Goal: Information Seeking & Learning: Learn about a topic

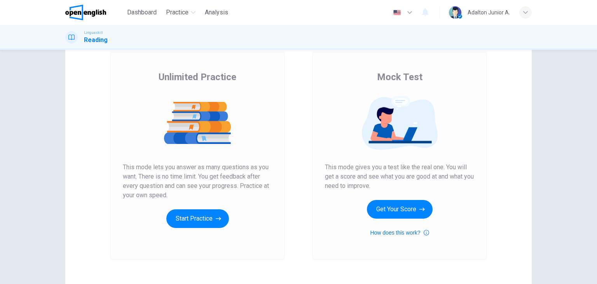
scroll to position [78, 0]
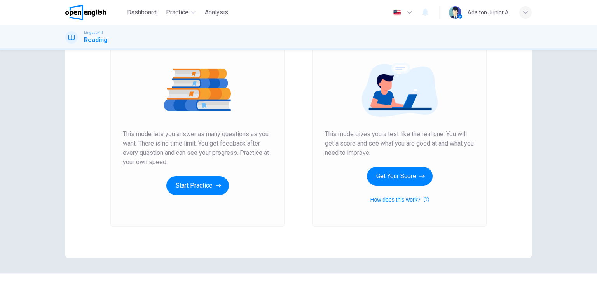
click at [384, 188] on div "Mock Test This mode gives you a test like the real one. You will get a score an…" at bounding box center [399, 121] width 149 height 166
click at [383, 183] on button "Get Your Score" at bounding box center [400, 176] width 66 height 19
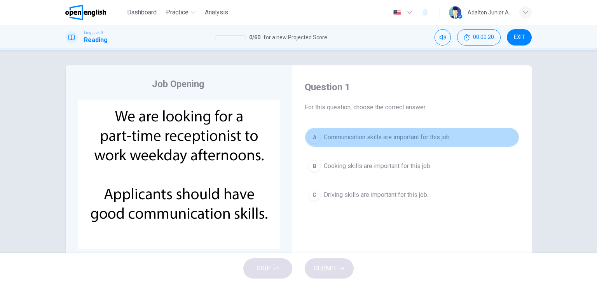
click at [363, 139] on span "Communication skills are important for this job." at bounding box center [387, 136] width 127 height 9
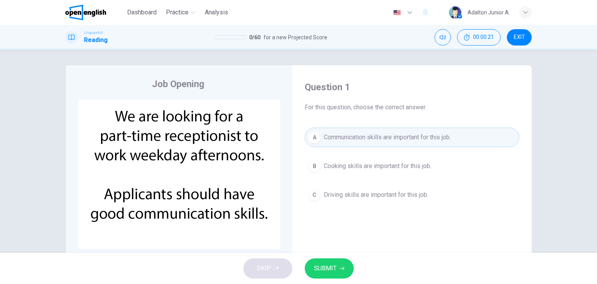
click at [323, 263] on span "SUBMIT" at bounding box center [325, 268] width 23 height 11
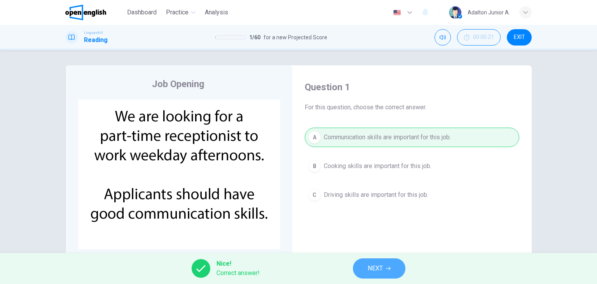
click at [367, 264] on button "NEXT" at bounding box center [379, 268] width 52 height 20
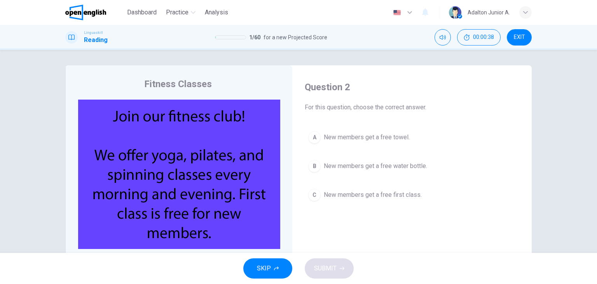
click at [389, 192] on span "New members get a free first class." at bounding box center [373, 194] width 98 height 9
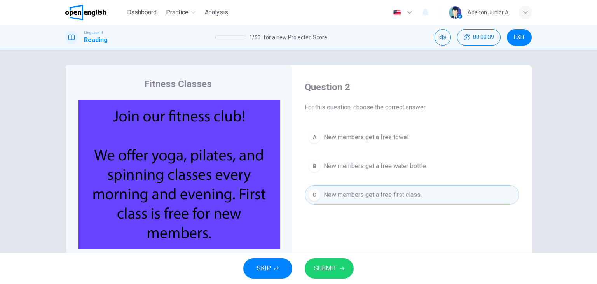
click at [318, 276] on button "SUBMIT" at bounding box center [329, 268] width 49 height 20
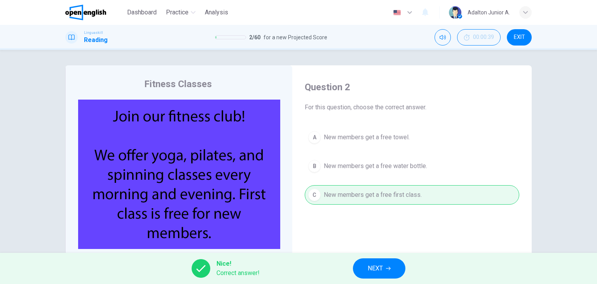
drag, startPoint x: 88, startPoint y: 11, endPoint x: 312, endPoint y: 61, distance: 229.3
click at [88, 11] on img at bounding box center [85, 13] width 41 height 16
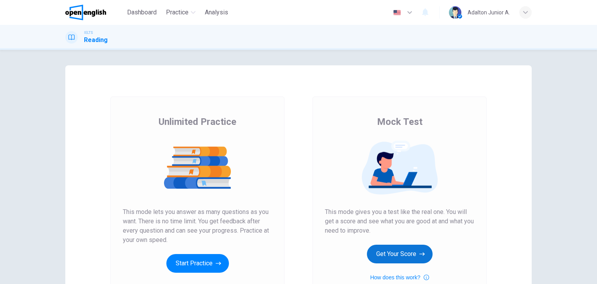
click at [393, 260] on button "Get Your Score" at bounding box center [400, 253] width 66 height 19
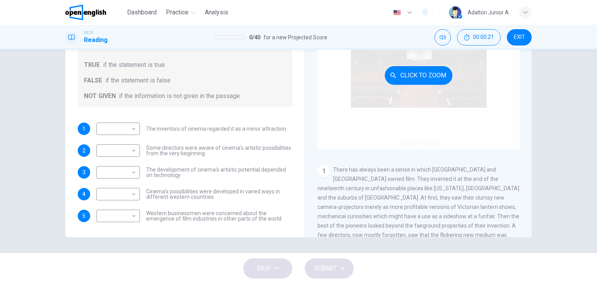
click at [414, 141] on div "Click to Zoom" at bounding box center [418, 75] width 202 height 148
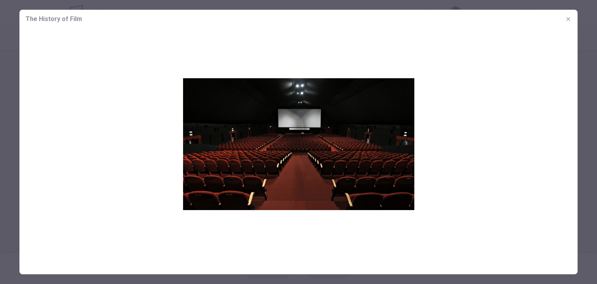
click at [569, 20] on icon "button" at bounding box center [568, 19] width 6 height 6
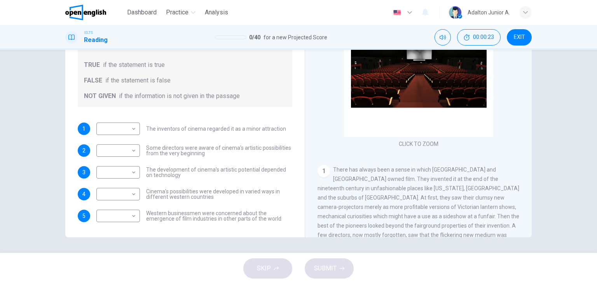
click at [431, 179] on span "There has always been a sense in which America and Europe owned film. They inve…" at bounding box center [418, 225] width 202 height 118
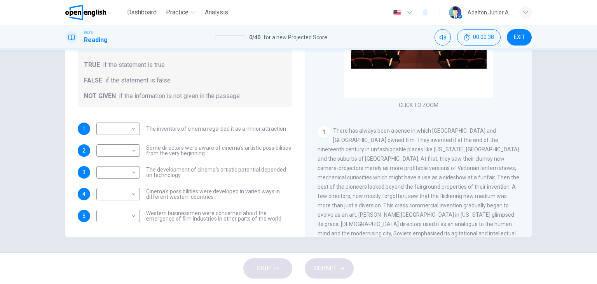
drag, startPoint x: 508, startPoint y: 131, endPoint x: 438, endPoint y: 131, distance: 69.9
click at [438, 131] on div "1 There has always been a sense in which America and Europe owned film. They in…" at bounding box center [418, 186] width 202 height 121
drag, startPoint x: 467, startPoint y: 131, endPoint x: 477, endPoint y: 131, distance: 10.5
click at [477, 131] on span "There has always been a sense in which America and Europe owned film. They inve…" at bounding box center [418, 186] width 202 height 118
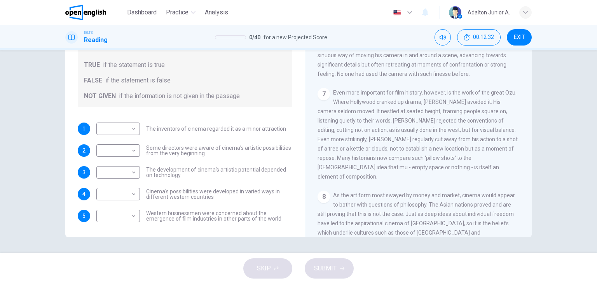
scroll to position [657, 0]
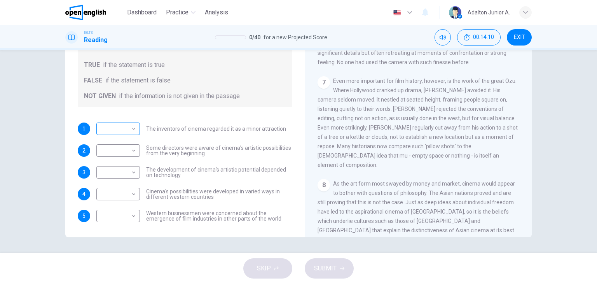
click at [125, 127] on body "This site uses cookies, as explained in our Privacy Policy . If you agree to th…" at bounding box center [298, 142] width 597 height 284
click at [127, 140] on li "TRUE" at bounding box center [116, 140] width 44 height 12
type input "****"
click at [124, 150] on body "This site uses cookies, as explained in our Privacy Policy . If you agree to th…" at bounding box center [298, 142] width 597 height 284
click at [124, 186] on li "NOT GIVEN" at bounding box center [116, 187] width 44 height 12
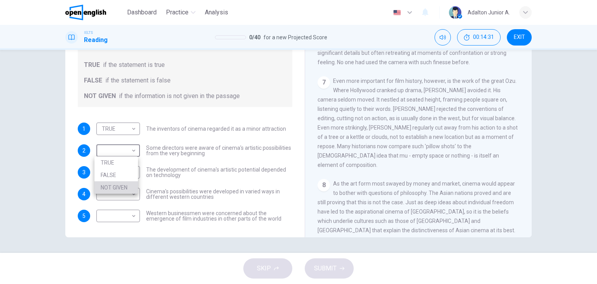
type input "*********"
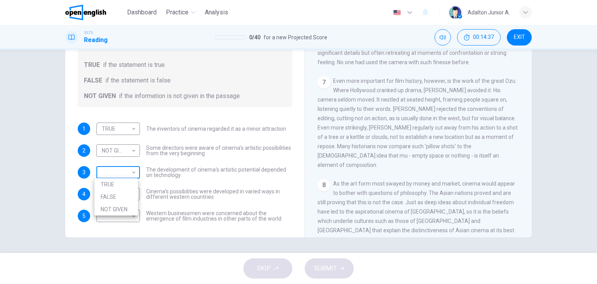
click at [128, 172] on body "This site uses cookies, as explained in our Privacy Policy . If you agree to th…" at bounding box center [298, 142] width 597 height 284
click at [125, 186] on li "TRUE" at bounding box center [116, 184] width 44 height 12
type input "****"
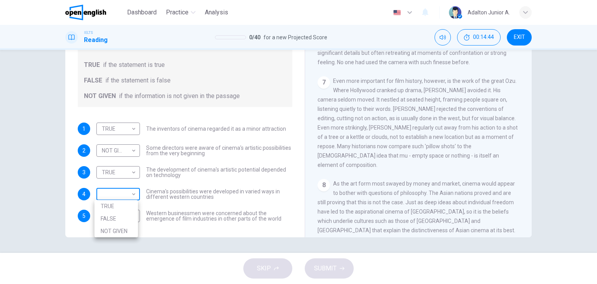
click at [124, 198] on body "This site uses cookies, as explained in our Privacy Policy . If you agree to th…" at bounding box center [298, 142] width 597 height 284
click at [123, 206] on li "TRUE" at bounding box center [116, 206] width 44 height 12
type input "****"
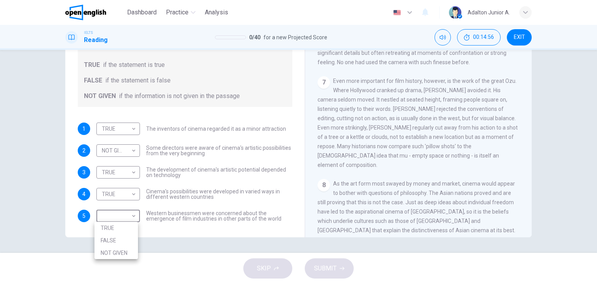
click at [123, 213] on body "This site uses cookies, as explained in our Privacy Policy . If you agree to th…" at bounding box center [298, 142] width 597 height 284
click at [121, 236] on li "FALSE" at bounding box center [116, 240] width 44 height 12
type input "*****"
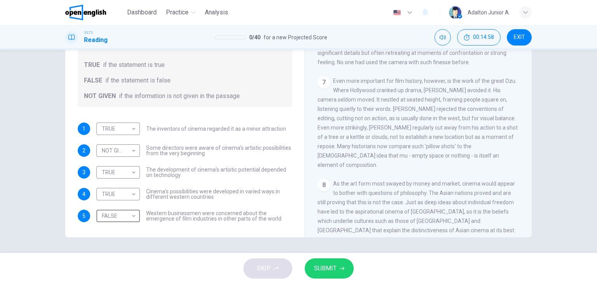
click at [315, 271] on span "SUBMIT" at bounding box center [325, 268] width 23 height 11
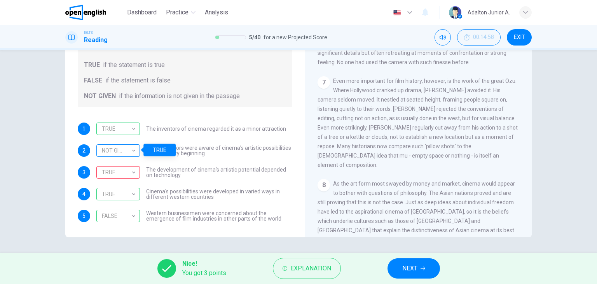
click at [130, 149] on div "NOT GIVEN" at bounding box center [116, 150] width 41 height 22
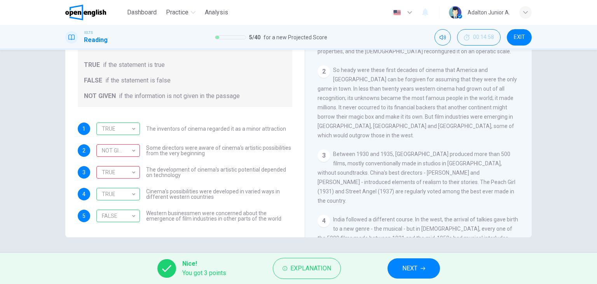
scroll to position [36, 0]
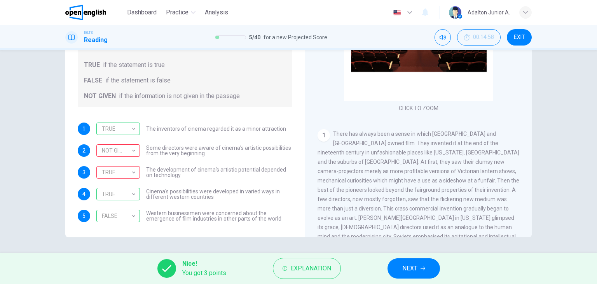
click at [407, 269] on span "NEXT" at bounding box center [409, 268] width 15 height 11
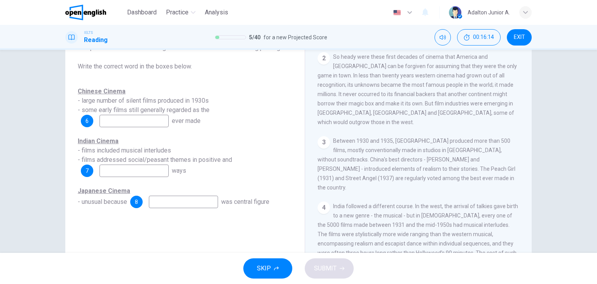
scroll to position [269, 0]
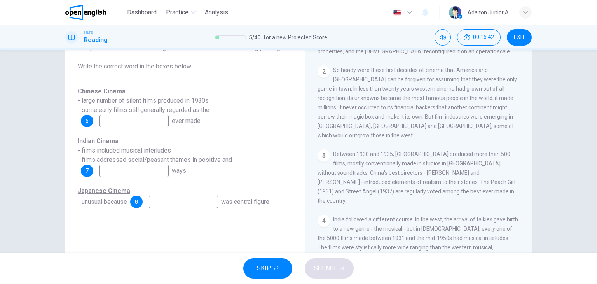
click at [162, 123] on input at bounding box center [133, 121] width 69 height 12
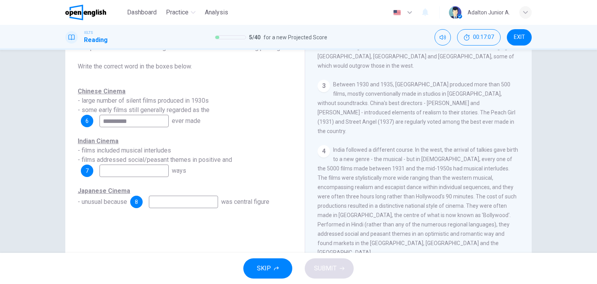
scroll to position [385, 0]
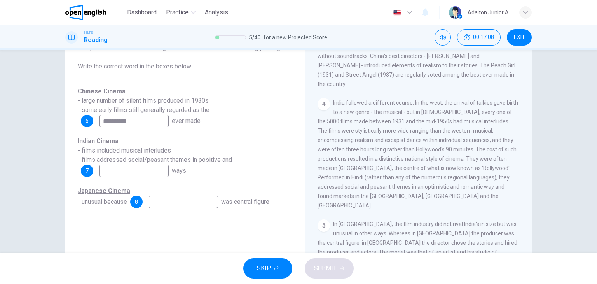
type input "**********"
click at [255, 264] on button "SKIP" at bounding box center [267, 268] width 49 height 20
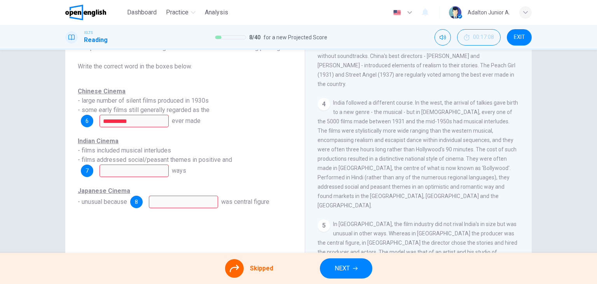
click at [194, 121] on span "ever made" at bounding box center [186, 120] width 29 height 7
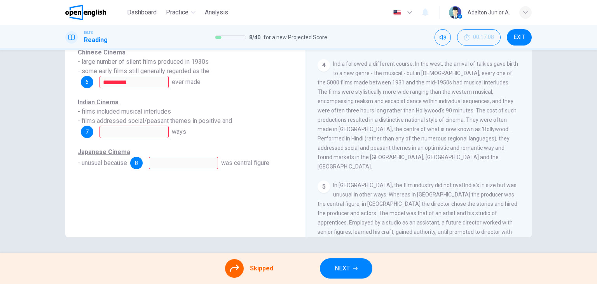
click at [239, 267] on div at bounding box center [234, 268] width 19 height 19
click at [240, 265] on div at bounding box center [234, 268] width 19 height 19
click at [186, 113] on div "Indian Cinema - films included musical interludes - films addressed social/peas…" at bounding box center [185, 118] width 214 height 40
click at [166, 101] on div "**********" at bounding box center [185, 108] width 214 height 121
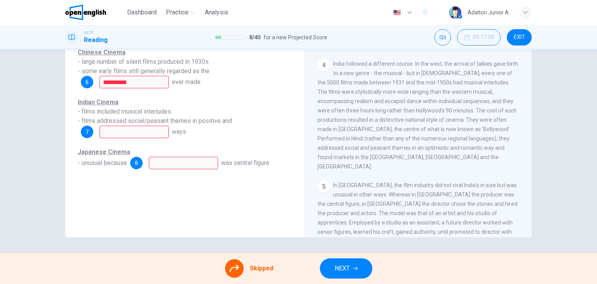
click at [160, 133] on div "Indian Cinema - films included musical interludes - films addressed social/peas…" at bounding box center [185, 118] width 214 height 40
drag, startPoint x: 159, startPoint y: 152, endPoint x: 174, endPoint y: 201, distance: 51.9
click at [166, 194] on div "**********" at bounding box center [184, 106] width 227 height 262
click at [244, 265] on div "Skipped" at bounding box center [249, 268] width 48 height 19
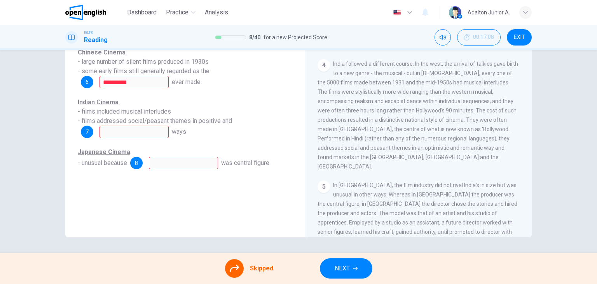
click at [141, 145] on div "**********" at bounding box center [185, 108] width 214 height 121
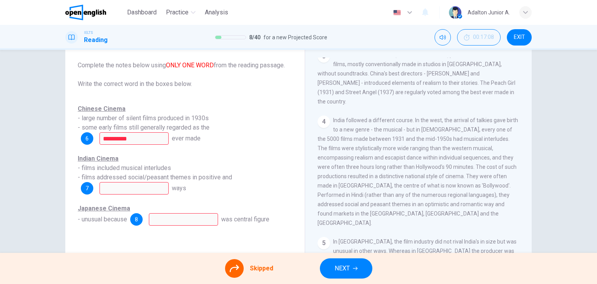
scroll to position [0, 0]
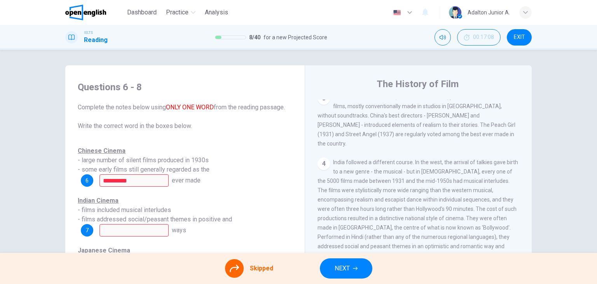
click at [336, 267] on span "NEXT" at bounding box center [342, 268] width 15 height 11
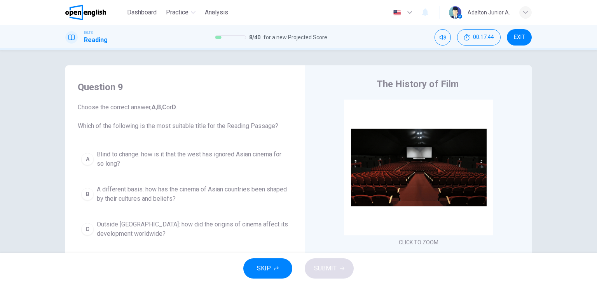
click at [153, 194] on span "A different basis: how has the cinema of Asian countries been shaped by their c…" at bounding box center [193, 194] width 192 height 19
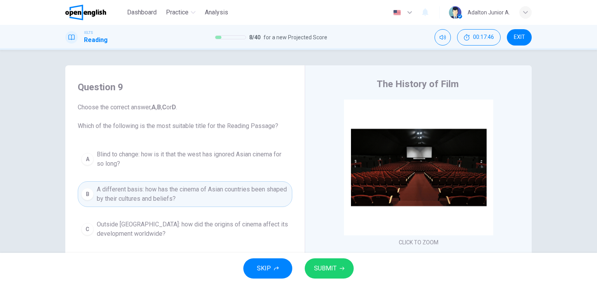
scroll to position [78, 0]
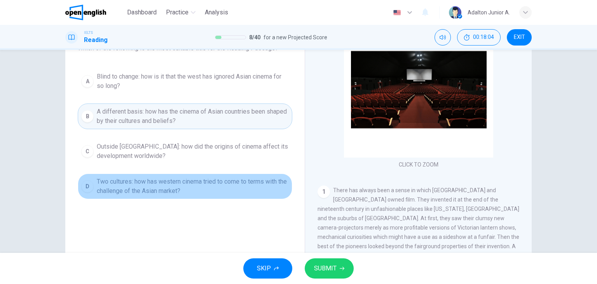
click at [167, 190] on span "Two cultures: how has western cinema tried to come to terms with the challenge …" at bounding box center [193, 186] width 192 height 19
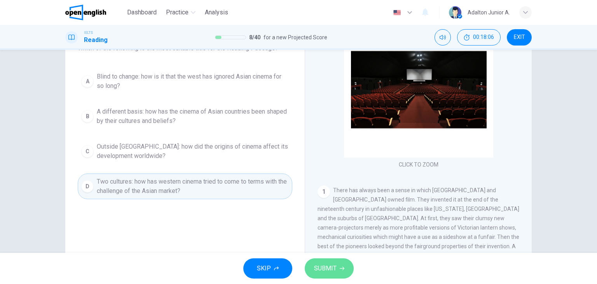
click at [343, 267] on icon "button" at bounding box center [342, 268] width 5 height 5
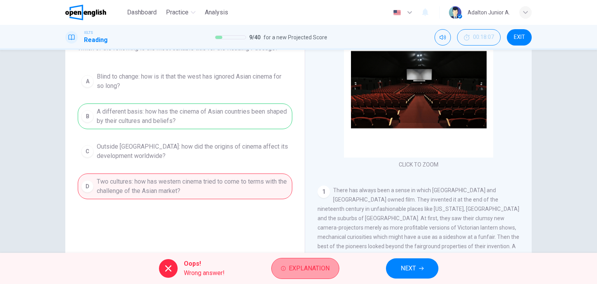
click at [286, 272] on button "Explanation" at bounding box center [305, 268] width 68 height 21
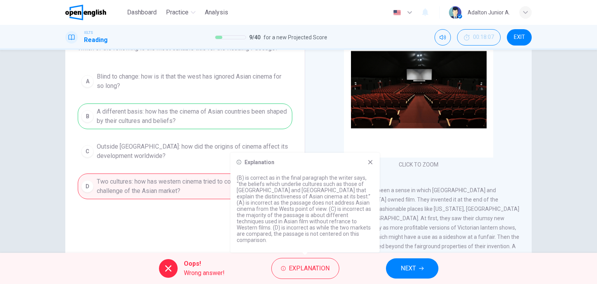
click at [393, 262] on button "NEXT" at bounding box center [412, 268] width 52 height 20
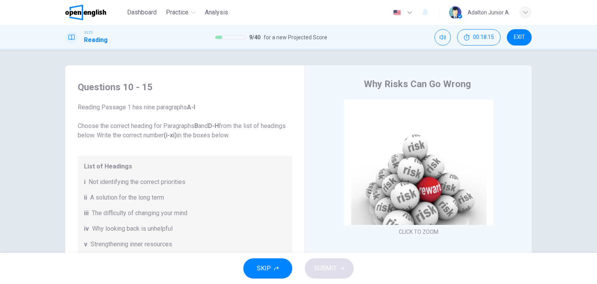
scroll to position [6, 0]
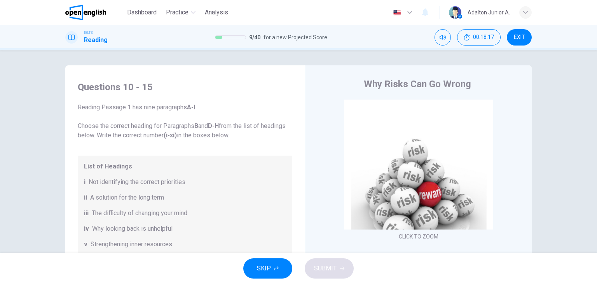
drag, startPoint x: 74, startPoint y: 11, endPoint x: 337, endPoint y: 58, distance: 267.6
click at [73, 11] on img at bounding box center [85, 13] width 41 height 16
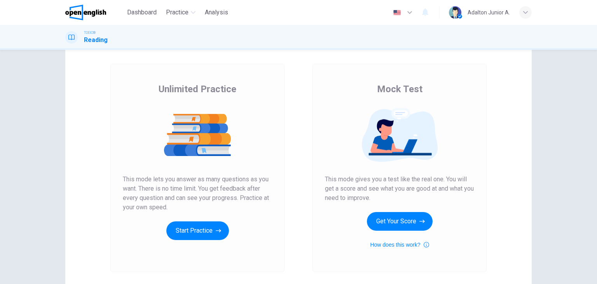
scroll to position [92, 0]
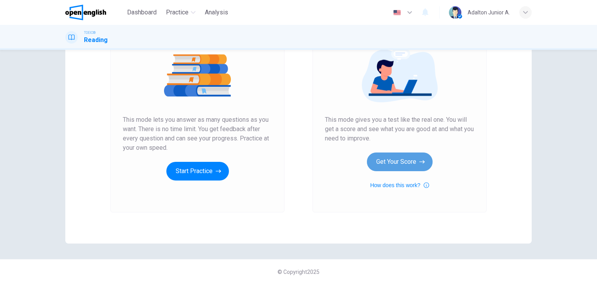
click at [391, 168] on button "Get Your Score" at bounding box center [400, 161] width 66 height 19
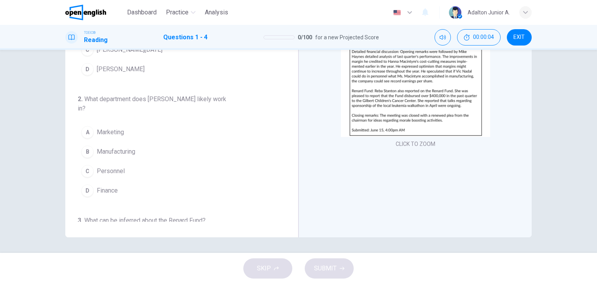
scroll to position [0, 0]
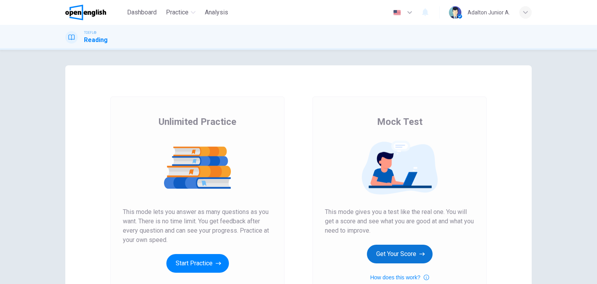
click at [389, 256] on button "Get Your Score" at bounding box center [400, 253] width 66 height 19
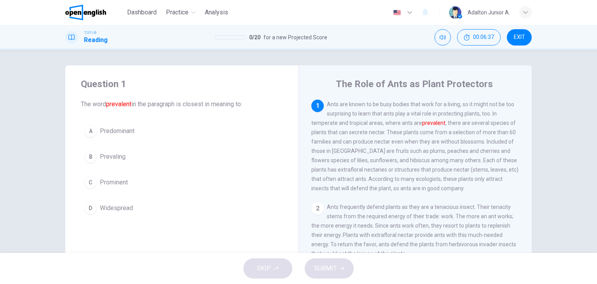
click at [118, 134] on span "Predominant" at bounding box center [117, 130] width 35 height 9
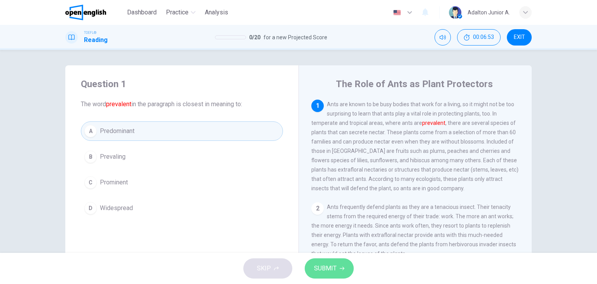
click at [325, 268] on span "SUBMIT" at bounding box center [325, 268] width 23 height 11
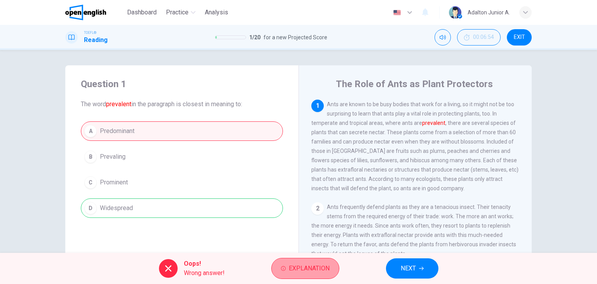
click at [284, 266] on icon "button" at bounding box center [283, 268] width 5 height 5
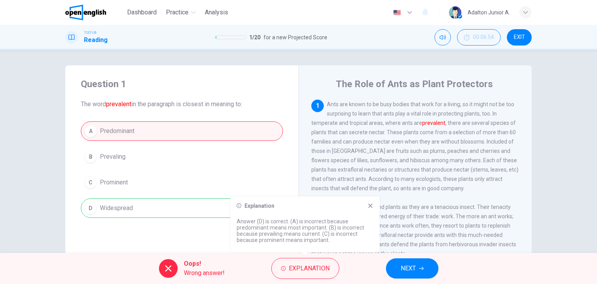
click at [371, 206] on icon at bounding box center [370, 205] width 4 height 4
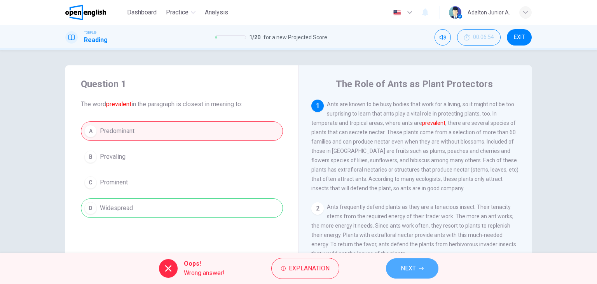
click at [407, 274] on button "NEXT" at bounding box center [412, 268] width 52 height 20
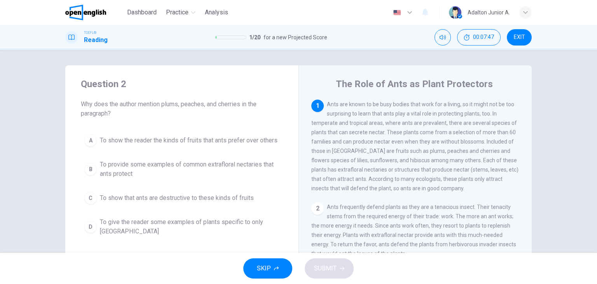
click at [222, 166] on span "To provide some examples of common extrafloral nectaries that ants protect" at bounding box center [189, 169] width 179 height 19
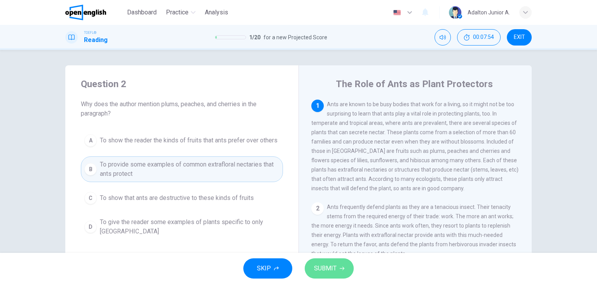
click at [330, 273] on span "SUBMIT" at bounding box center [325, 268] width 23 height 11
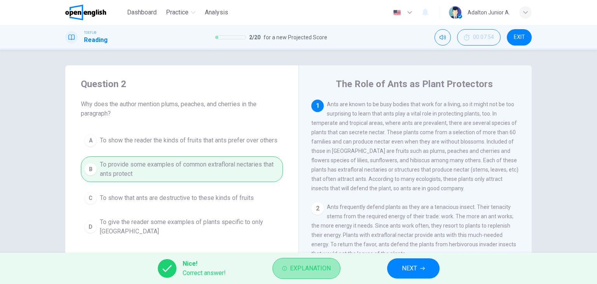
click at [309, 261] on button "Explanation" at bounding box center [306, 268] width 68 height 21
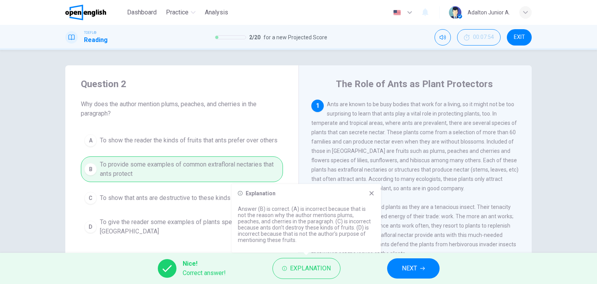
click at [374, 196] on div "Explanation Answer (B) is correct. (A) is incorrect because that is not the rea…" at bounding box center [306, 218] width 149 height 68
click at [371, 194] on icon at bounding box center [371, 193] width 6 height 6
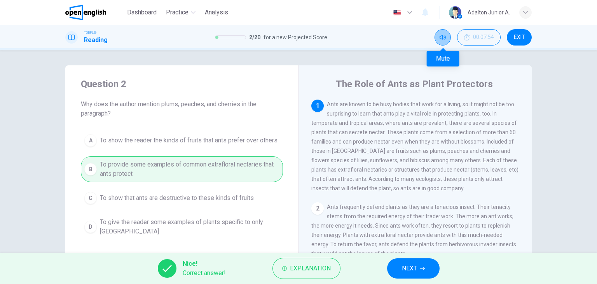
click at [440, 38] on icon "Mute" at bounding box center [442, 37] width 6 height 5
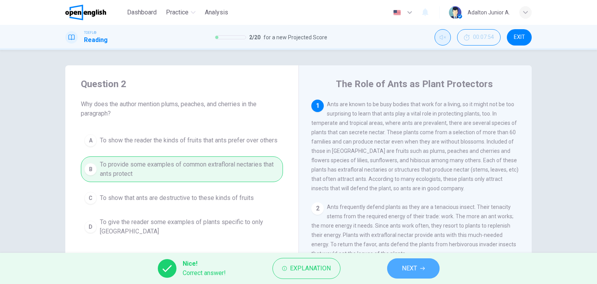
click at [400, 269] on button "NEXT" at bounding box center [413, 268] width 52 height 20
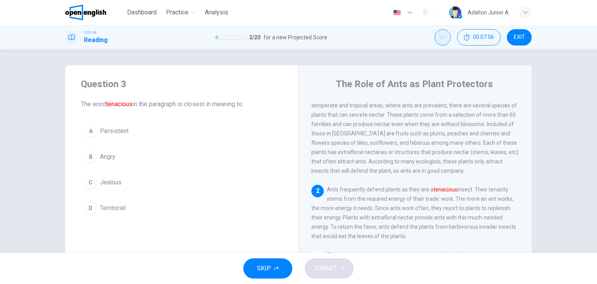
scroll to position [56, 0]
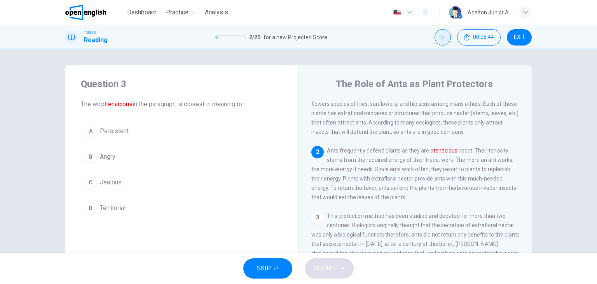
click at [112, 134] on span "Persistent" at bounding box center [114, 130] width 29 height 9
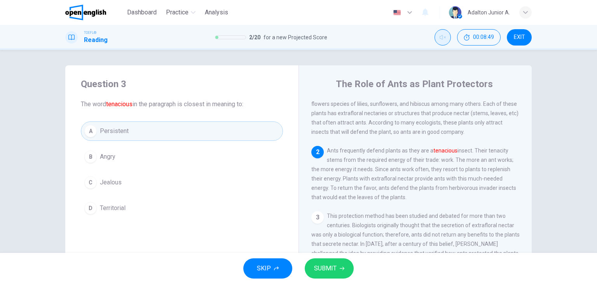
click at [325, 270] on span "SUBMIT" at bounding box center [325, 268] width 23 height 11
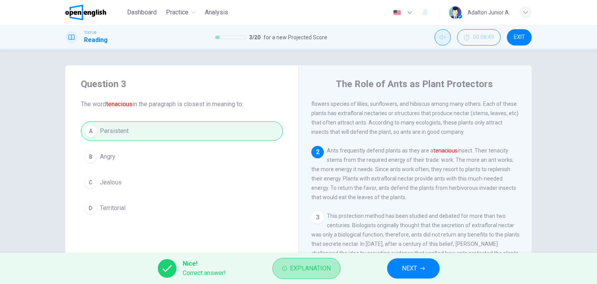
click at [325, 270] on span "Explanation" at bounding box center [310, 268] width 41 height 11
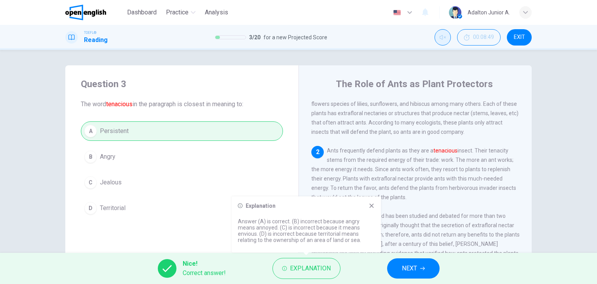
click at [422, 270] on button "NEXT" at bounding box center [413, 268] width 52 height 20
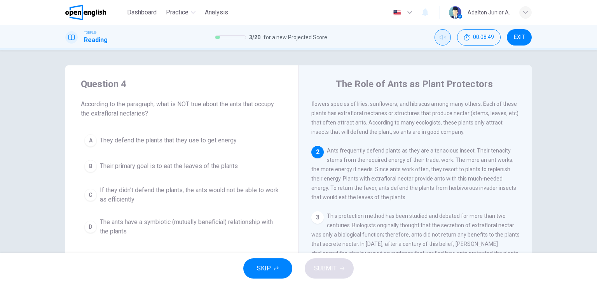
scroll to position [106, 0]
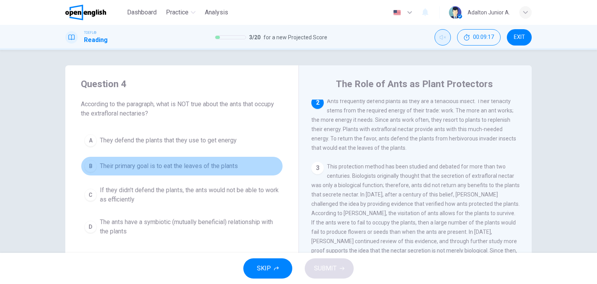
click at [234, 167] on span "Their primary goal is to eat the leaves of the plants" at bounding box center [169, 165] width 138 height 9
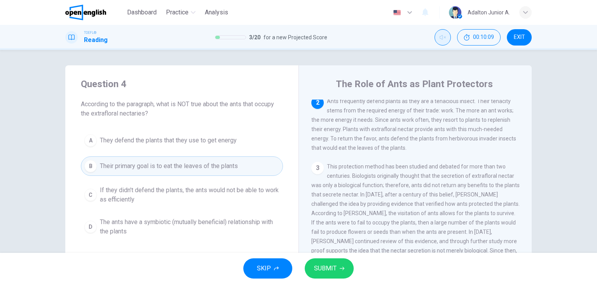
click at [319, 266] on span "SUBMIT" at bounding box center [325, 268] width 23 height 11
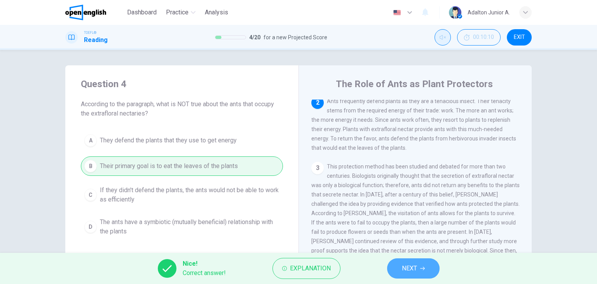
click at [409, 263] on span "NEXT" at bounding box center [409, 268] width 15 height 11
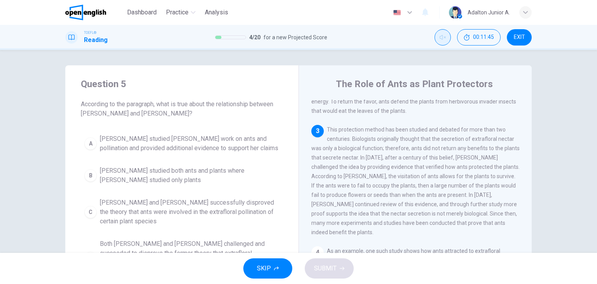
scroll to position [39, 0]
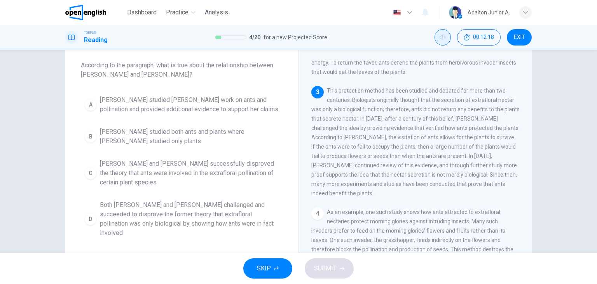
click at [181, 215] on span "Both Wheeler and Bentley challenged and succeeded to disprove the former theory…" at bounding box center [189, 218] width 179 height 37
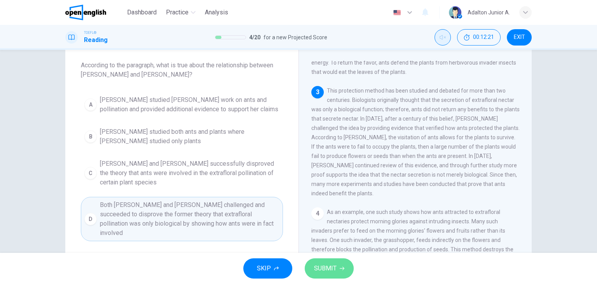
click at [333, 269] on span "SUBMIT" at bounding box center [325, 268] width 23 height 11
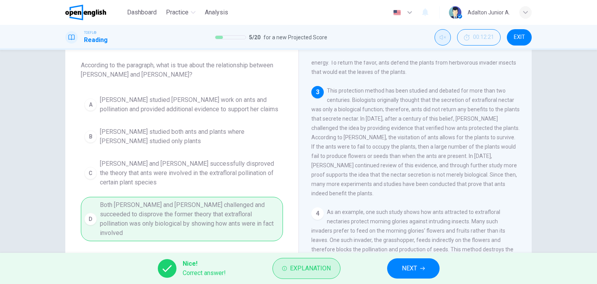
click at [301, 265] on span "Explanation" at bounding box center [310, 268] width 41 height 11
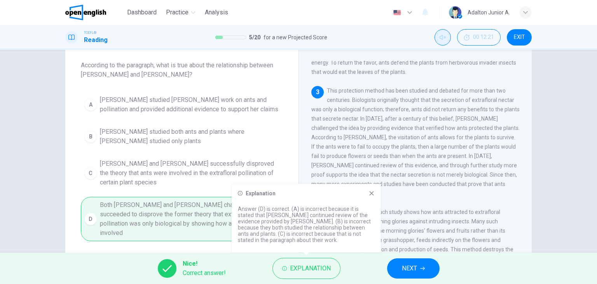
click at [373, 191] on icon at bounding box center [371, 193] width 4 height 4
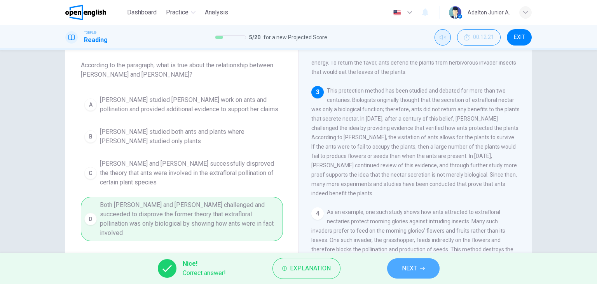
click at [416, 268] on span "NEXT" at bounding box center [409, 268] width 15 height 11
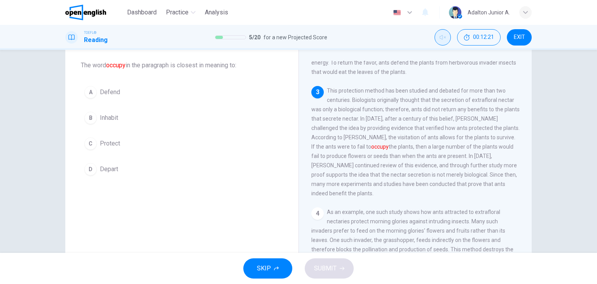
scroll to position [173, 0]
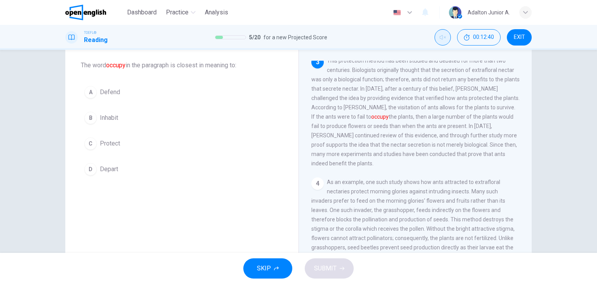
click at [113, 144] on span "Protect" at bounding box center [110, 143] width 20 height 9
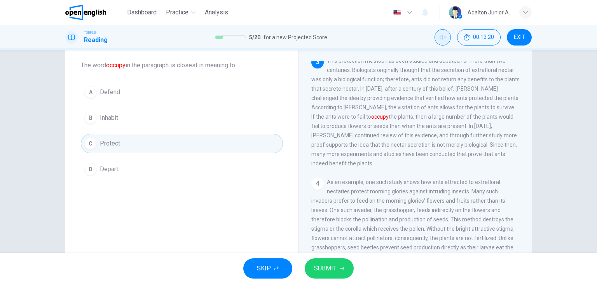
click at [322, 263] on span "SUBMIT" at bounding box center [325, 268] width 23 height 11
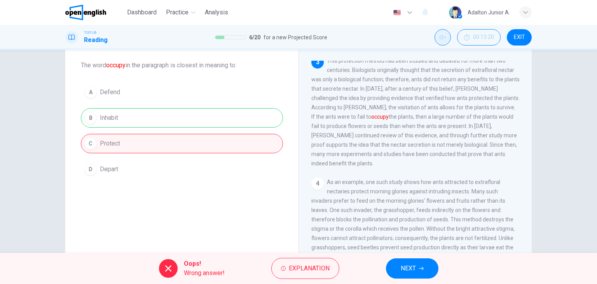
click at [235, 211] on div "Question 6 The word occupy in the paragraph is closest in meaning to: A Defend …" at bounding box center [181, 161] width 233 height 270
click at [397, 272] on button "NEXT" at bounding box center [412, 268] width 52 height 20
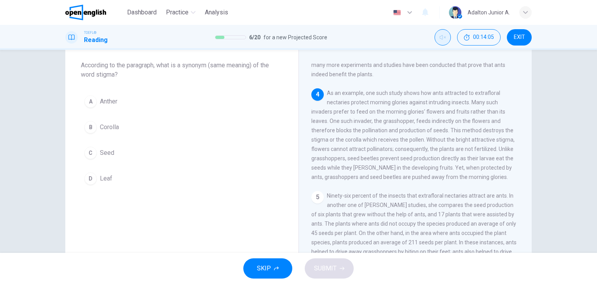
scroll to position [237, 0]
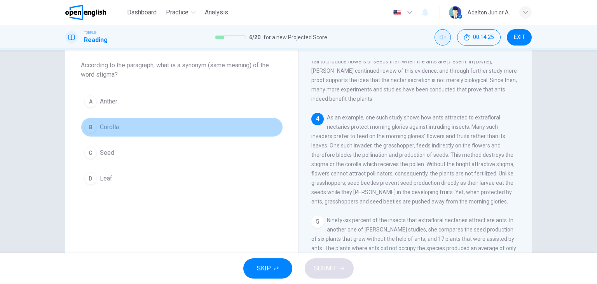
click at [119, 127] on button "B Corolla" at bounding box center [182, 126] width 202 height 19
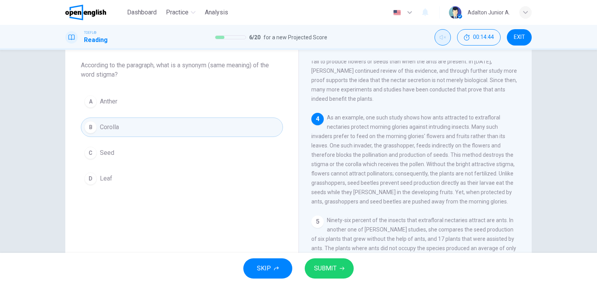
click at [89, 150] on div "C" at bounding box center [90, 152] width 12 height 12
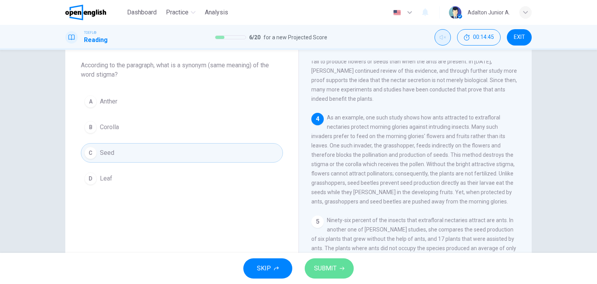
click at [334, 265] on span "SUBMIT" at bounding box center [325, 268] width 23 height 11
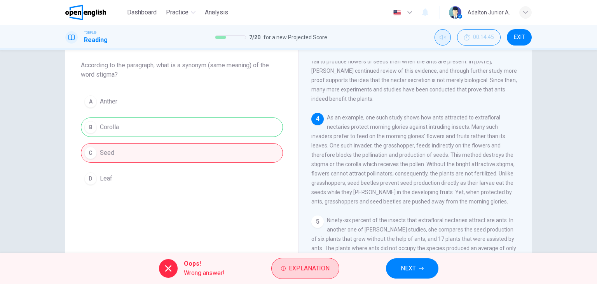
click at [307, 264] on span "Explanation" at bounding box center [309, 268] width 41 height 11
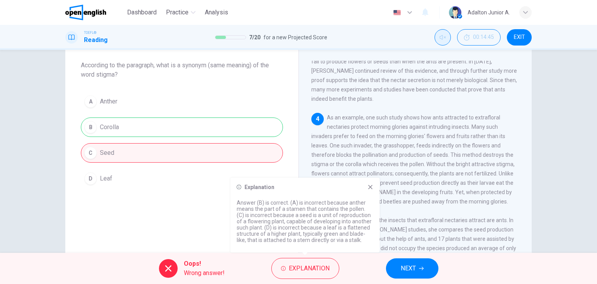
click at [366, 189] on div "Explanation" at bounding box center [305, 187] width 137 height 6
click at [366, 188] on div "Explanation" at bounding box center [305, 187] width 137 height 6
click at [368, 188] on icon at bounding box center [370, 187] width 4 height 4
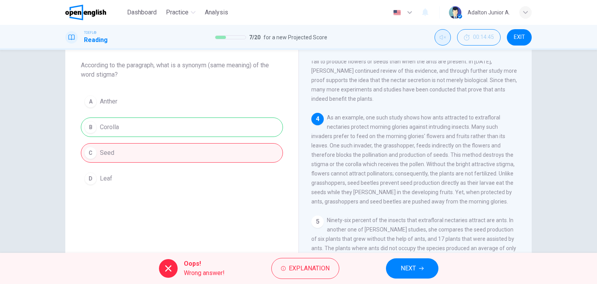
click at [419, 266] on icon "button" at bounding box center [421, 268] width 5 height 5
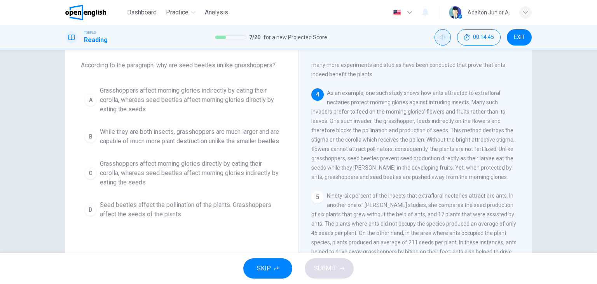
scroll to position [276, 0]
drag, startPoint x: 456, startPoint y: 127, endPoint x: 354, endPoint y: 113, distance: 103.2
click at [354, 113] on span "As an example, one such study shows how ants attracted to extrafloral nectaries…" at bounding box center [412, 135] width 203 height 90
drag, startPoint x: 370, startPoint y: 115, endPoint x: 387, endPoint y: 122, distance: 18.8
click at [387, 122] on span "As an example, one such study shows how ants attracted to extrafloral nectaries…" at bounding box center [412, 135] width 203 height 90
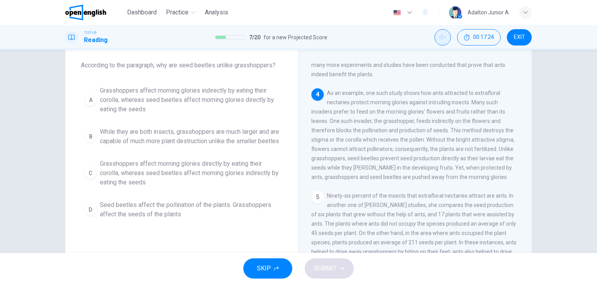
click at [159, 105] on span "Grasshoppers affect morning glories indirectly by eating their corolla, whereas…" at bounding box center [189, 100] width 179 height 28
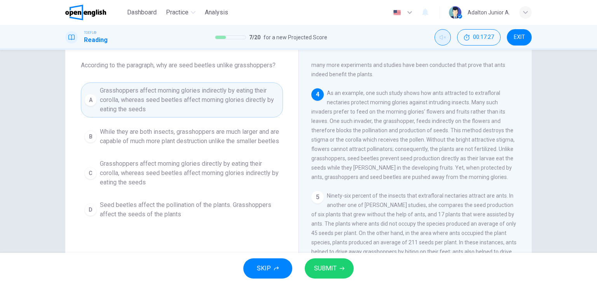
click at [347, 264] on button "SUBMIT" at bounding box center [329, 268] width 49 height 20
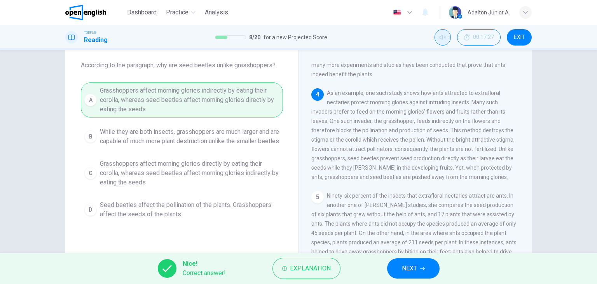
click at [406, 272] on span "NEXT" at bounding box center [409, 268] width 15 height 11
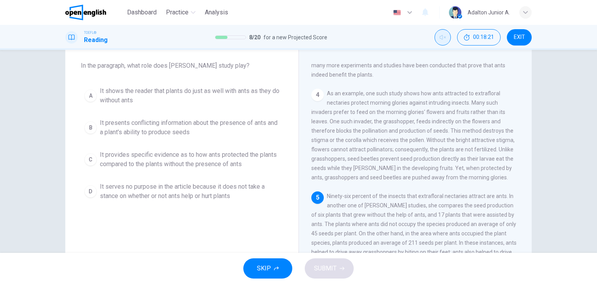
scroll to position [39, 0]
click at [228, 160] on span "It provides specific evidence as to how ants protected the plants compared to t…" at bounding box center [189, 159] width 179 height 19
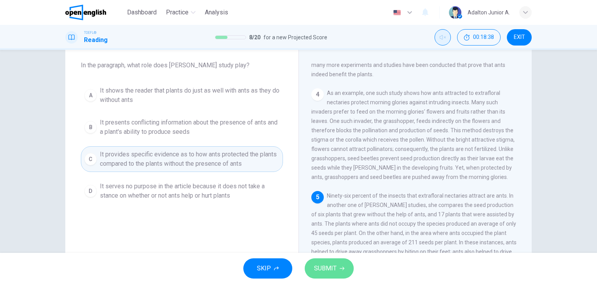
click at [323, 270] on span "SUBMIT" at bounding box center [325, 268] width 23 height 11
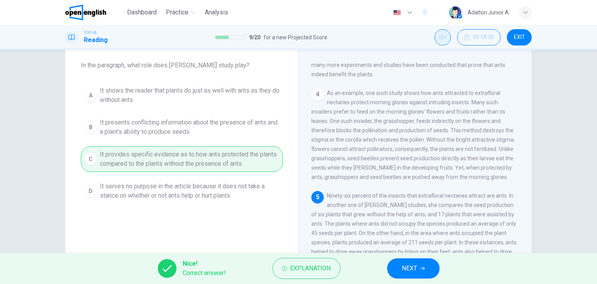
click at [412, 270] on span "NEXT" at bounding box center [409, 268] width 15 height 11
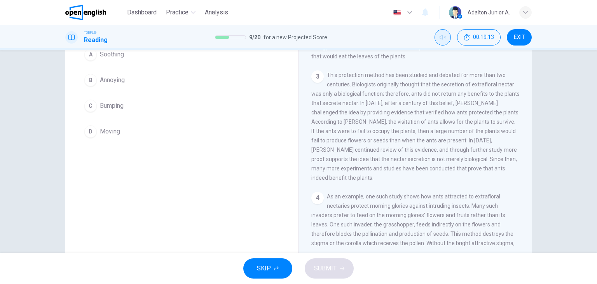
scroll to position [59, 0]
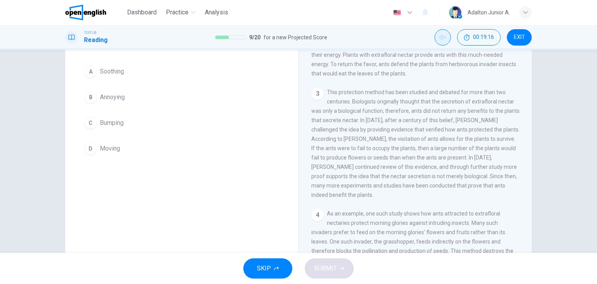
click at [115, 152] on button "D Moving" at bounding box center [182, 148] width 202 height 19
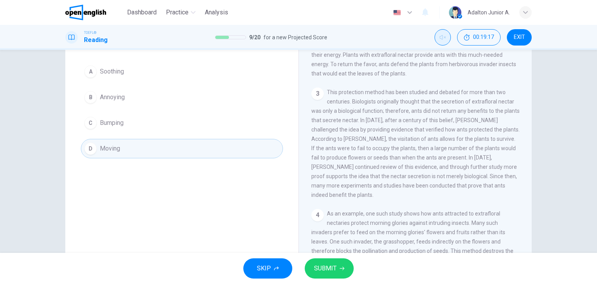
click at [314, 271] on span "SUBMIT" at bounding box center [325, 268] width 23 height 11
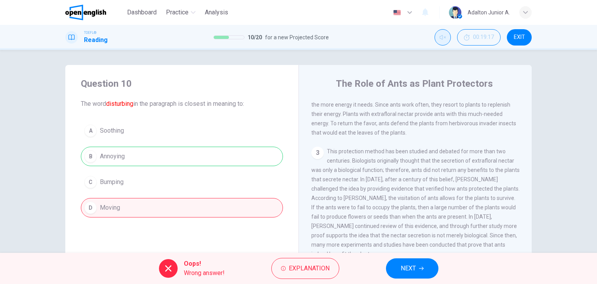
scroll to position [0, 0]
click at [249, 245] on div "Question 10 The word disturbing in the paragraph is closest in meaning to: A So…" at bounding box center [181, 200] width 233 height 270
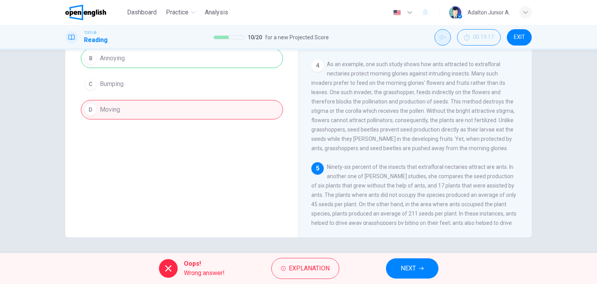
scroll to position [276, 0]
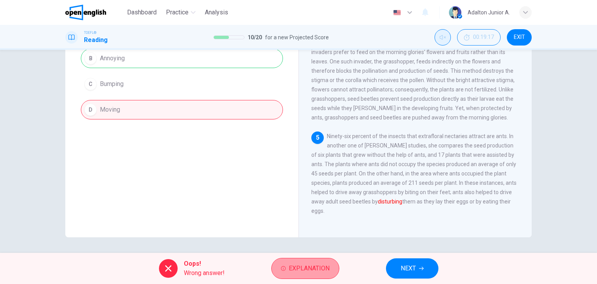
click at [311, 269] on span "Explanation" at bounding box center [309, 268] width 41 height 11
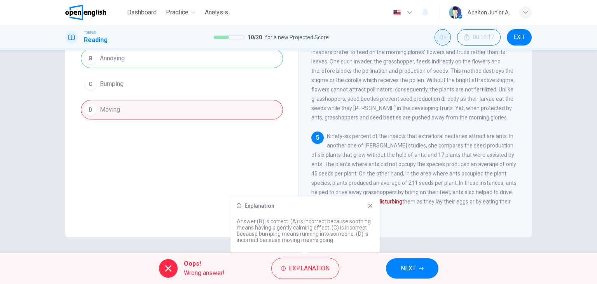
click at [227, 162] on div "Question 10 The word disturbing in the paragraph is closest in meaning to: A So…" at bounding box center [181, 102] width 233 height 270
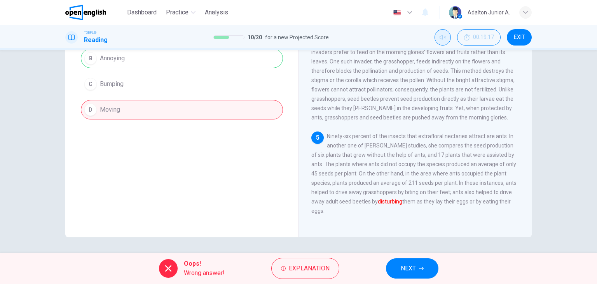
click at [410, 267] on span "NEXT" at bounding box center [408, 268] width 15 height 11
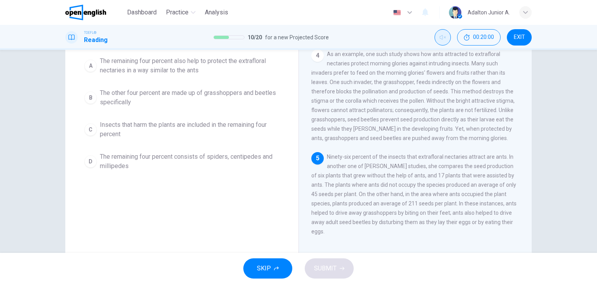
scroll to position [39, 0]
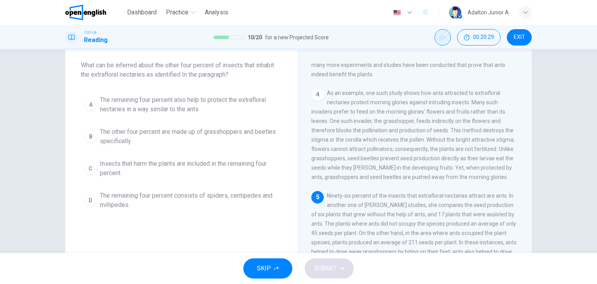
click at [219, 161] on span "Insects that harm the plants are included in the remaining four percent" at bounding box center [189, 168] width 179 height 19
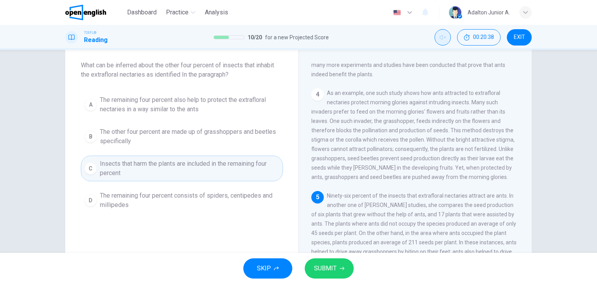
click at [213, 247] on div "Question 11 What can be inferred about the other four percent of insects that i…" at bounding box center [181, 161] width 233 height 270
click at [326, 269] on span "SUBMIT" at bounding box center [325, 268] width 23 height 11
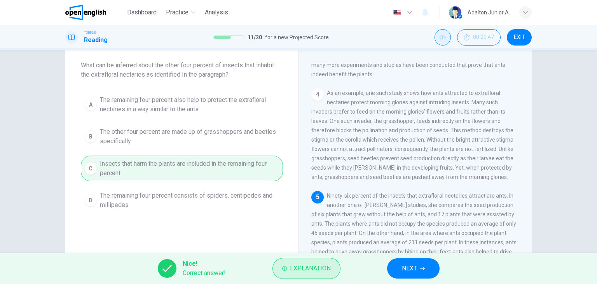
click at [310, 267] on span "Explanation" at bounding box center [310, 268] width 41 height 11
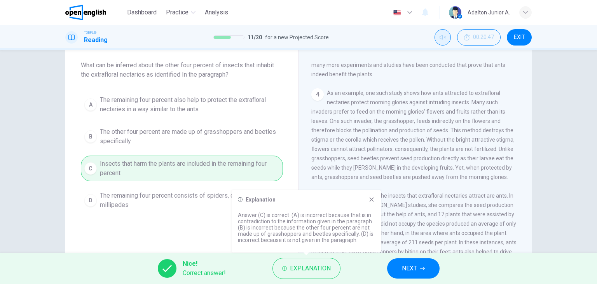
click at [374, 200] on icon at bounding box center [371, 199] width 6 height 6
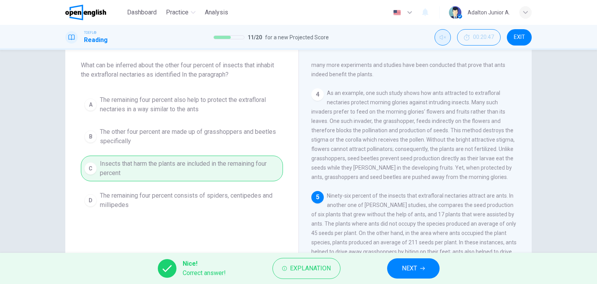
click at [421, 266] on icon "button" at bounding box center [422, 268] width 5 height 5
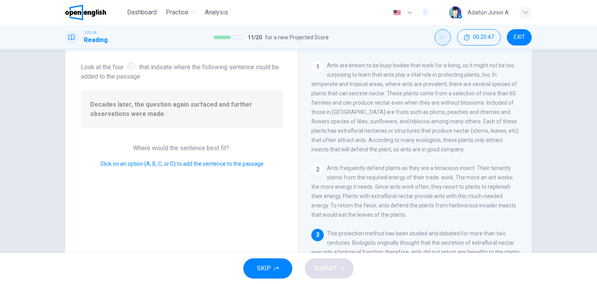
scroll to position [151, 0]
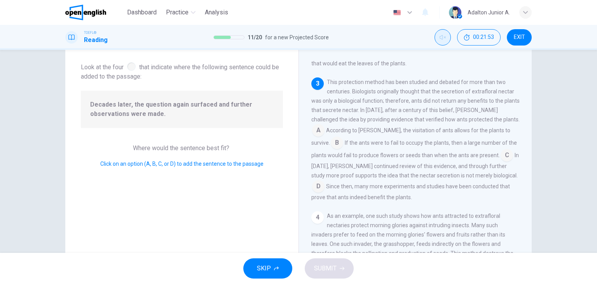
click at [500, 162] on input at bounding box center [506, 156] width 12 height 12
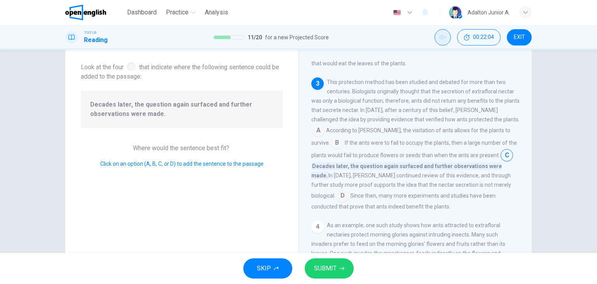
click at [327, 263] on span "SUBMIT" at bounding box center [325, 268] width 23 height 11
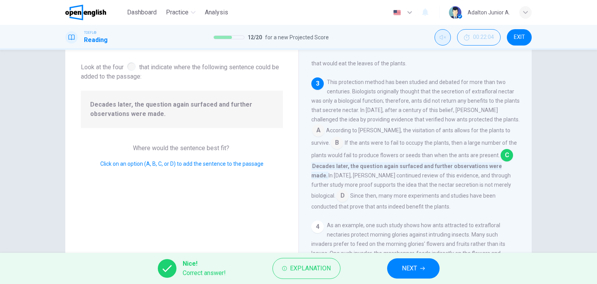
click at [421, 269] on icon "button" at bounding box center [422, 268] width 5 height 5
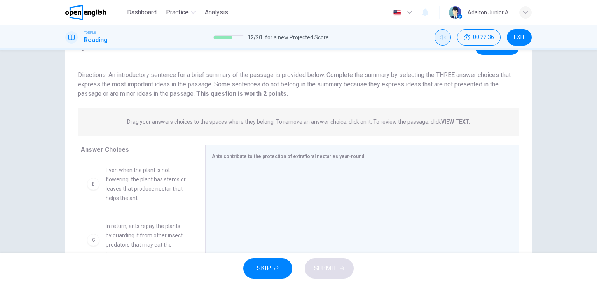
scroll to position [78, 0]
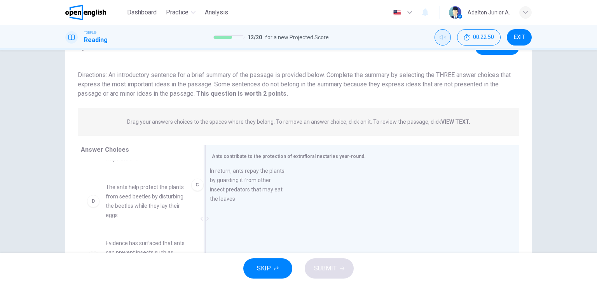
drag, startPoint x: 160, startPoint y: 200, endPoint x: 275, endPoint y: 184, distance: 115.8
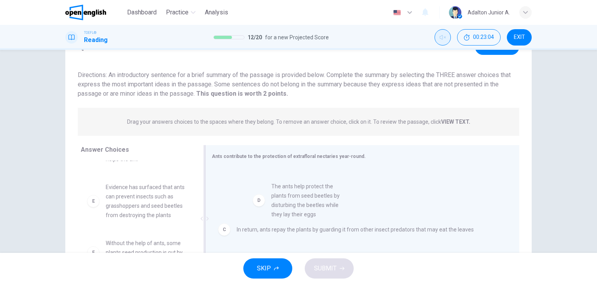
drag, startPoint x: 167, startPoint y: 204, endPoint x: 346, endPoint y: 206, distance: 178.7
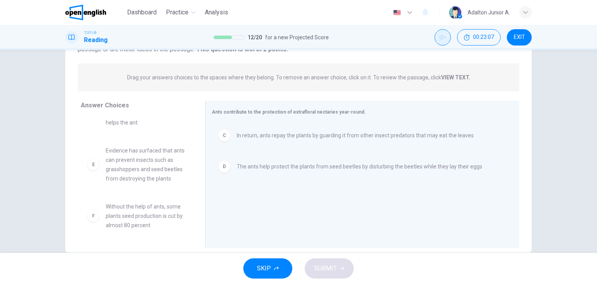
scroll to position [98, 0]
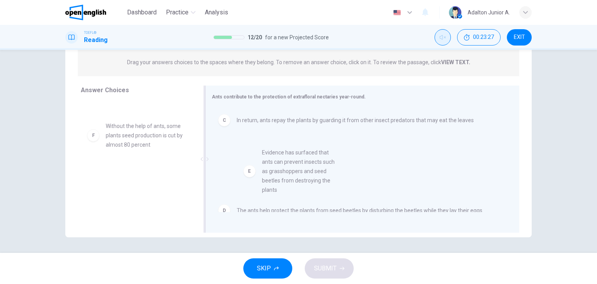
drag, startPoint x: 138, startPoint y: 150, endPoint x: 303, endPoint y: 178, distance: 166.6
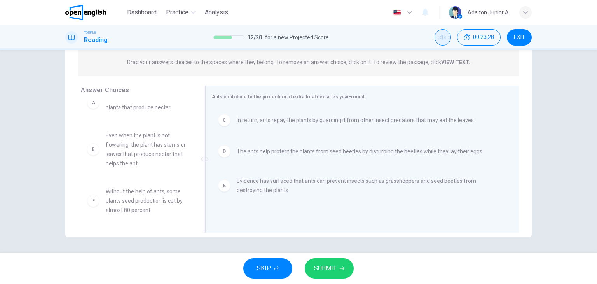
scroll to position [14, 0]
click at [329, 267] on span "SUBMIT" at bounding box center [325, 268] width 23 height 11
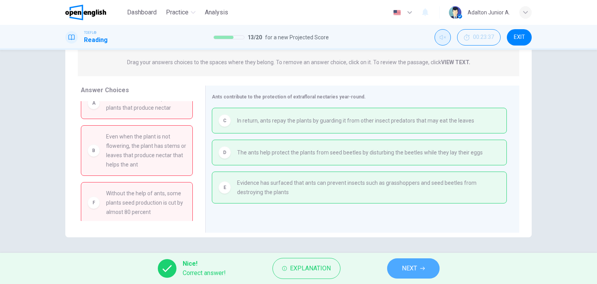
click at [409, 264] on span "NEXT" at bounding box center [409, 268] width 15 height 11
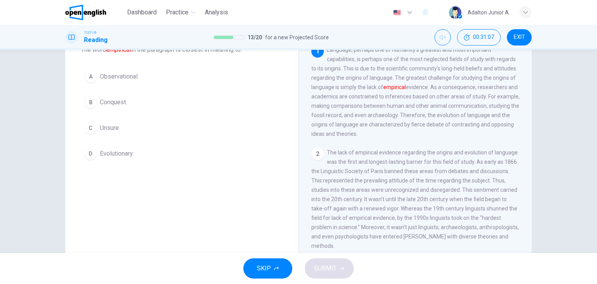
scroll to position [0, 0]
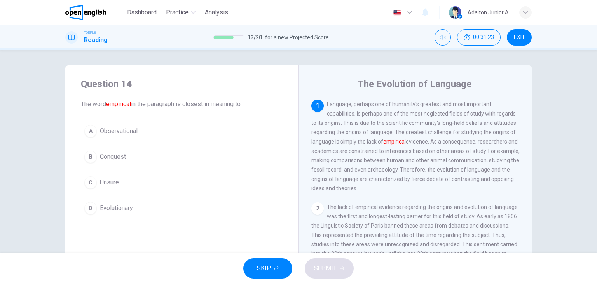
click at [110, 184] on span "Unsure" at bounding box center [109, 182] width 19 height 9
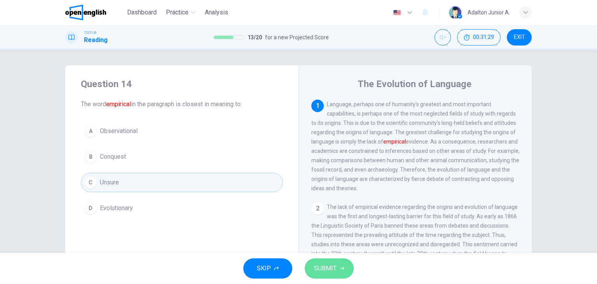
click at [324, 270] on span "SUBMIT" at bounding box center [325, 268] width 23 height 11
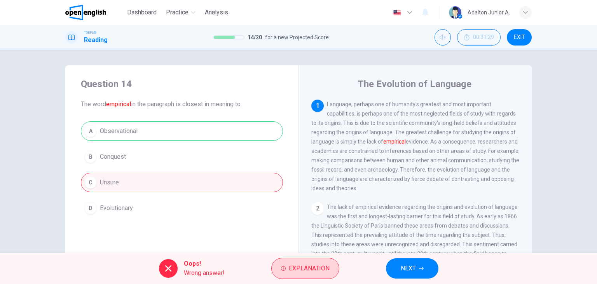
click at [311, 268] on span "Explanation" at bounding box center [309, 268] width 41 height 11
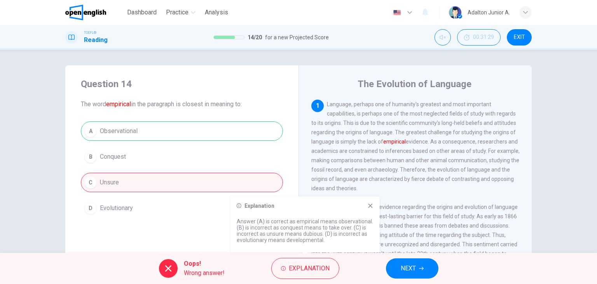
drag, startPoint x: 280, startPoint y: 86, endPoint x: 296, endPoint y: 99, distance: 20.8
click at [280, 86] on h4 "Question 14" at bounding box center [182, 84] width 202 height 12
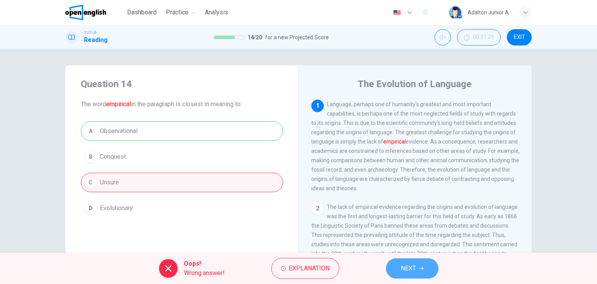
click at [424, 271] on button "NEXT" at bounding box center [412, 268] width 52 height 20
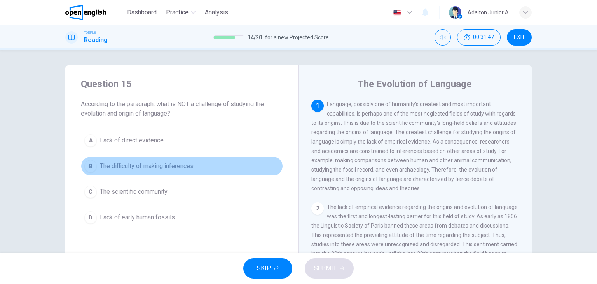
click at [173, 166] on span "The difficulty of making inferences" at bounding box center [147, 165] width 94 height 9
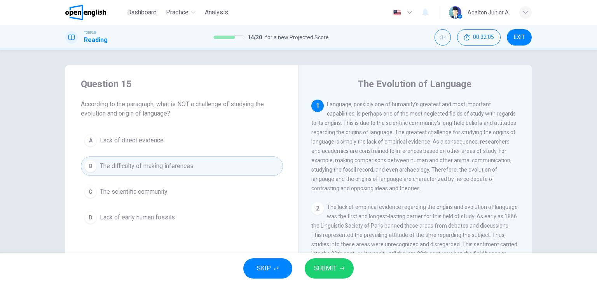
click at [146, 139] on span "Lack of direct evidence" at bounding box center [132, 140] width 64 height 9
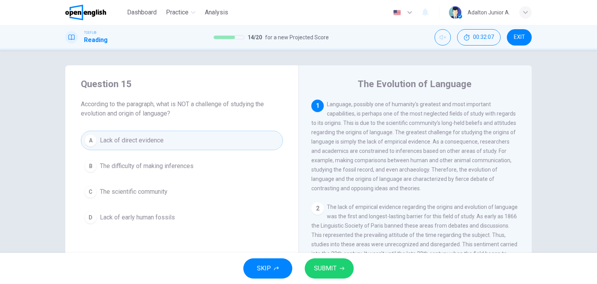
click at [331, 262] on button "SUBMIT" at bounding box center [329, 268] width 49 height 20
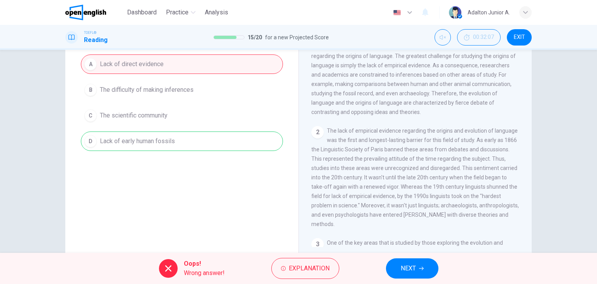
scroll to position [78, 0]
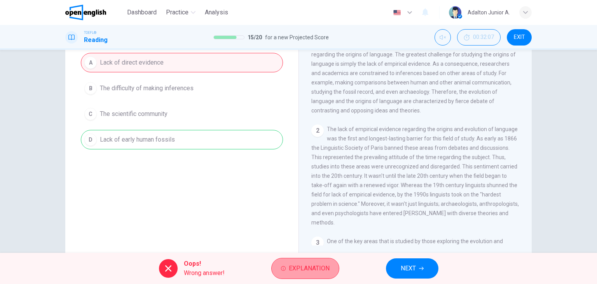
click at [293, 264] on span "Explanation" at bounding box center [309, 268] width 41 height 11
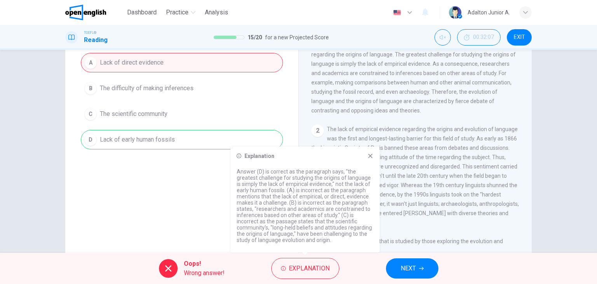
click at [372, 156] on icon at bounding box center [370, 156] width 6 height 6
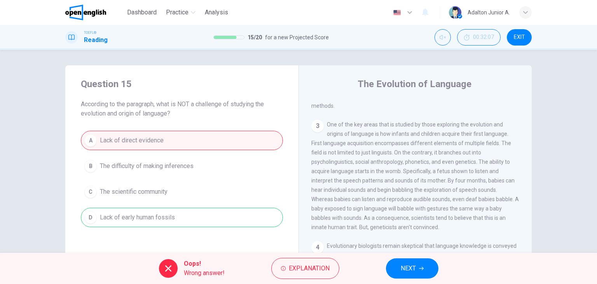
scroll to position [0, 0]
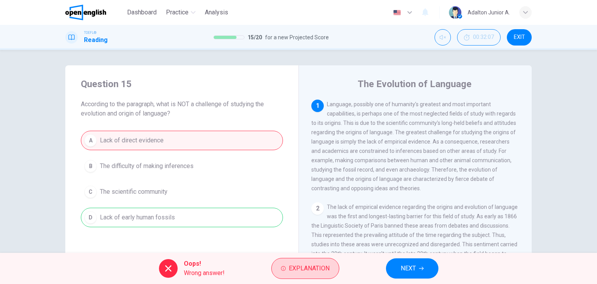
click at [289, 276] on button "Explanation" at bounding box center [305, 268] width 68 height 21
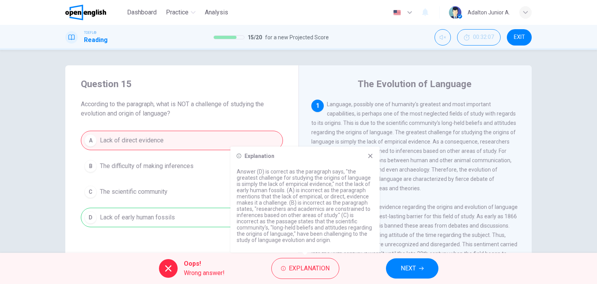
click at [212, 257] on div "Oops! Wrong answer! Explanation NEXT" at bounding box center [298, 268] width 597 height 31
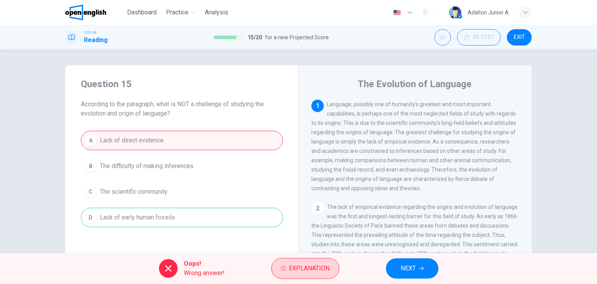
drag, startPoint x: 422, startPoint y: 274, endPoint x: 309, endPoint y: 271, distance: 113.1
click at [310, 270] on div "Oops! Wrong answer! Explanation NEXT" at bounding box center [298, 268] width 597 height 31
click at [309, 271] on span "Explanation" at bounding box center [309, 268] width 41 height 11
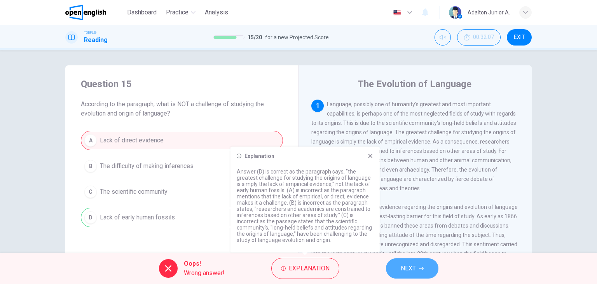
click at [409, 270] on span "NEXT" at bounding box center [408, 268] width 15 height 11
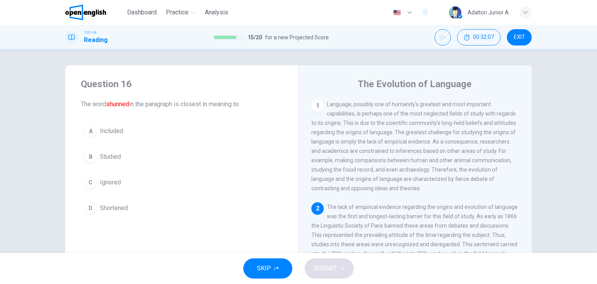
scroll to position [66, 0]
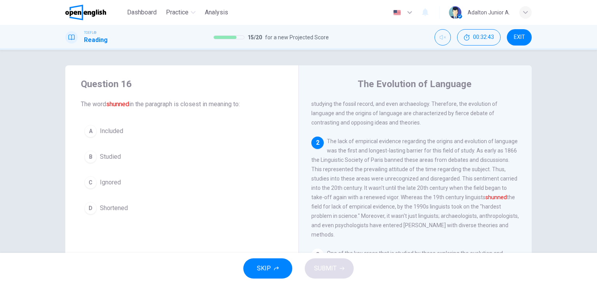
click at [110, 132] on span "Included" at bounding box center [111, 130] width 23 height 9
click at [113, 136] on button "A Included" at bounding box center [182, 130] width 202 height 19
click at [103, 131] on span "Included" at bounding box center [111, 130] width 23 height 9
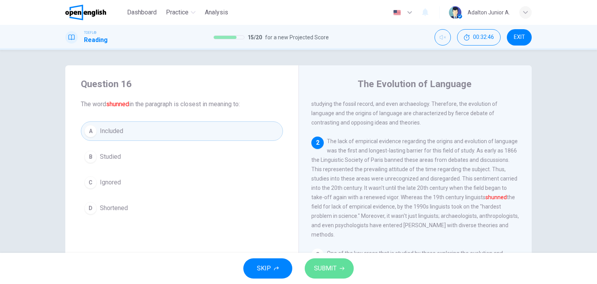
click at [321, 272] on span "SUBMIT" at bounding box center [325, 268] width 23 height 11
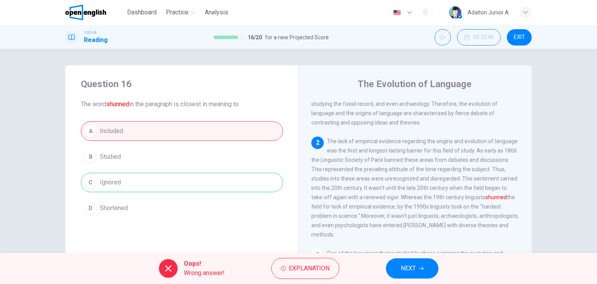
click at [47, 187] on div "Question 16 The word shunned in the paragraph is closest in meaning to: A Inclu…" at bounding box center [298, 151] width 597 height 203
click at [403, 272] on span "NEXT" at bounding box center [408, 268] width 15 height 11
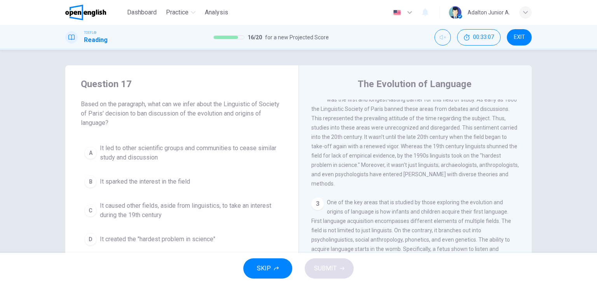
scroll to position [78, 0]
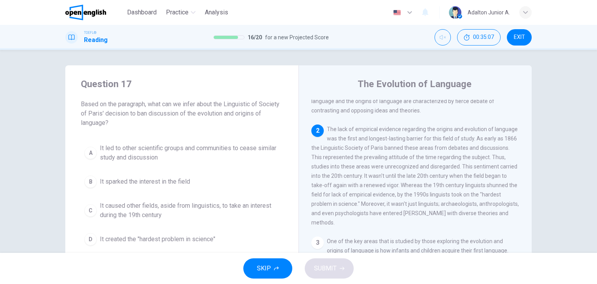
drag, startPoint x: 90, startPoint y: 161, endPoint x: 119, endPoint y: 166, distance: 29.6
click at [90, 161] on button "A It led to other scientific groups and communities to cease similar study and …" at bounding box center [182, 153] width 202 height 26
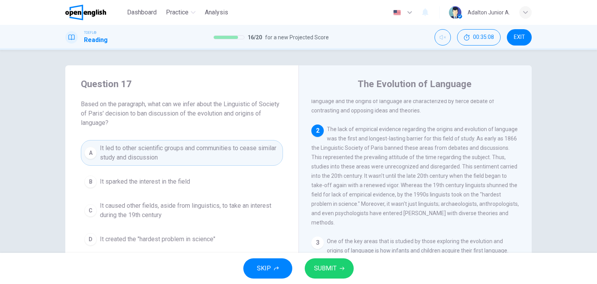
click at [319, 269] on span "SUBMIT" at bounding box center [325, 268] width 23 height 11
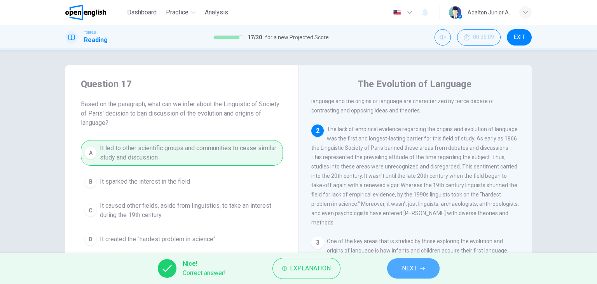
click at [400, 273] on button "NEXT" at bounding box center [413, 268] width 52 height 20
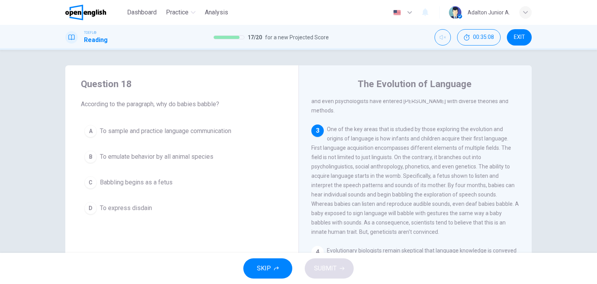
scroll to position [191, 0]
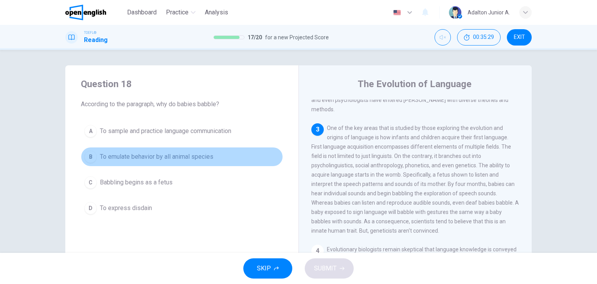
click at [159, 159] on span "To emulate behavior by all animal species" at bounding box center [156, 156] width 113 height 9
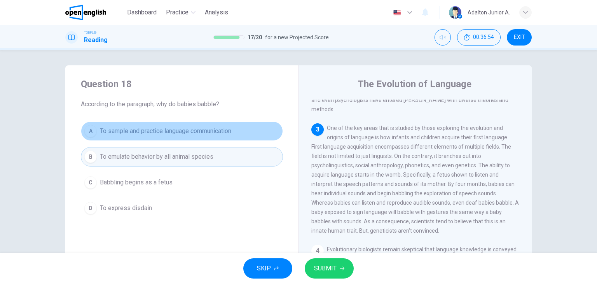
click at [179, 132] on span "To sample and practice language communication" at bounding box center [165, 130] width 131 height 9
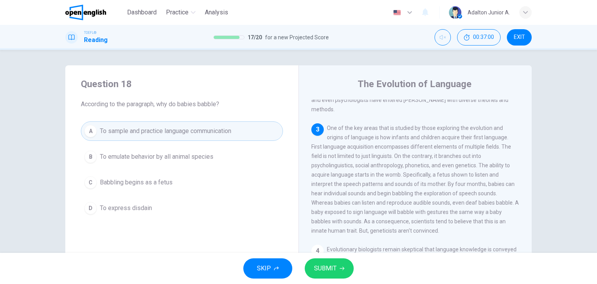
click at [315, 267] on span "SUBMIT" at bounding box center [325, 268] width 23 height 11
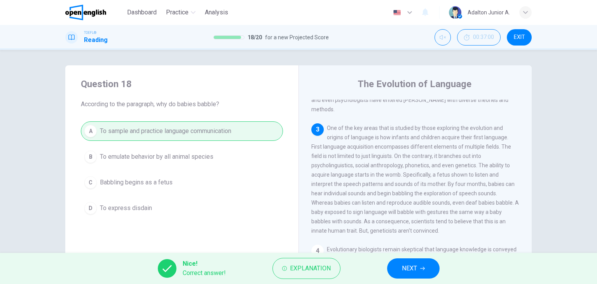
click at [393, 269] on button "NEXT" at bounding box center [413, 268] width 52 height 20
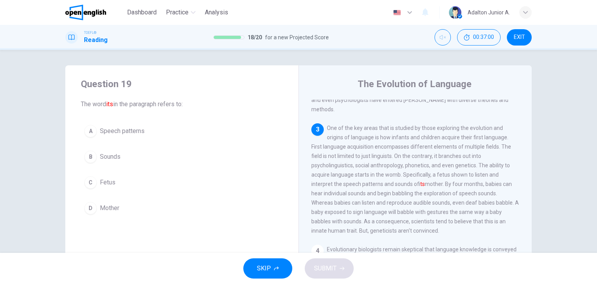
scroll to position [221, 0]
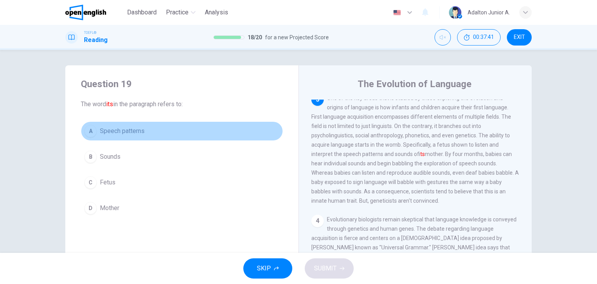
click at [137, 135] on span "Speech patterns" at bounding box center [122, 130] width 45 height 9
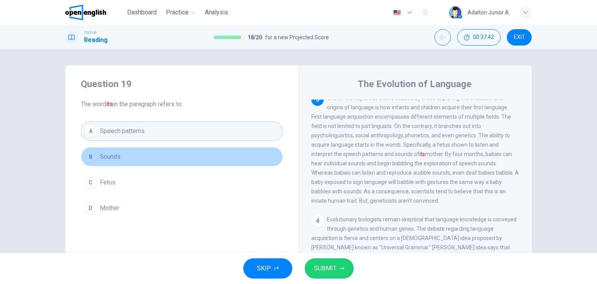
click at [113, 160] on span "Sounds" at bounding box center [110, 156] width 21 height 9
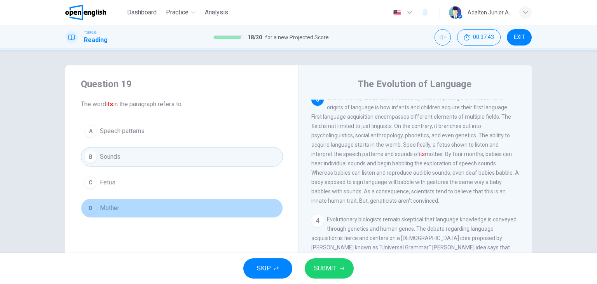
click at [107, 207] on span "Mother" at bounding box center [109, 207] width 19 height 9
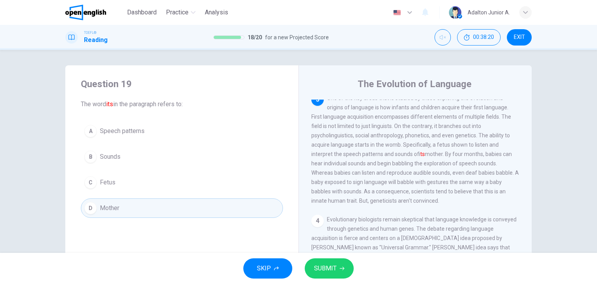
click at [176, 177] on button "C Fetus" at bounding box center [182, 182] width 202 height 19
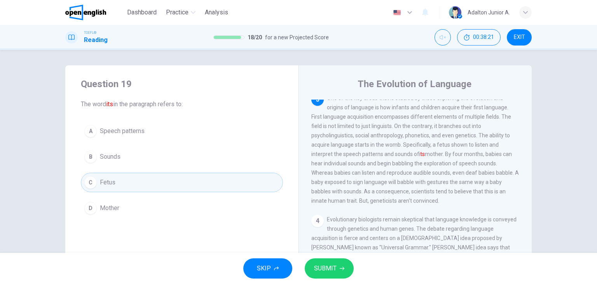
click at [315, 263] on span "SUBMIT" at bounding box center [325, 268] width 23 height 11
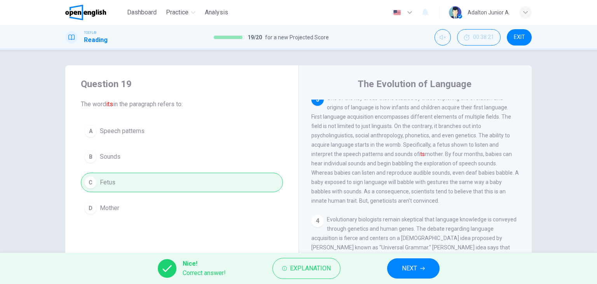
click at [424, 265] on button "NEXT" at bounding box center [413, 268] width 52 height 20
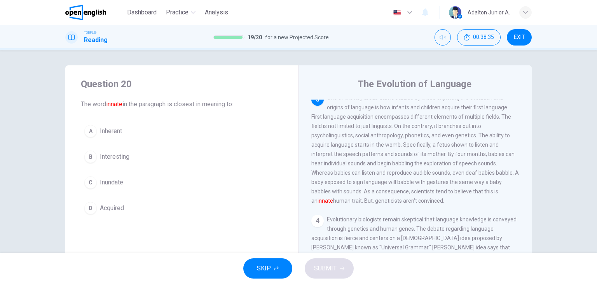
click at [107, 131] on span "Inherent" at bounding box center [111, 130] width 22 height 9
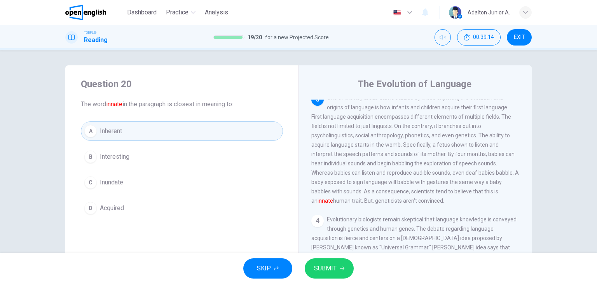
click at [5, 181] on div "Question 20 The word innate in the paragraph is closest in meaning to: A Inhere…" at bounding box center [298, 151] width 597 height 203
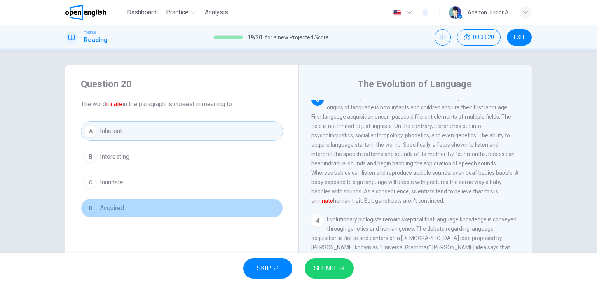
click at [101, 209] on span "Acquired" at bounding box center [112, 207] width 24 height 9
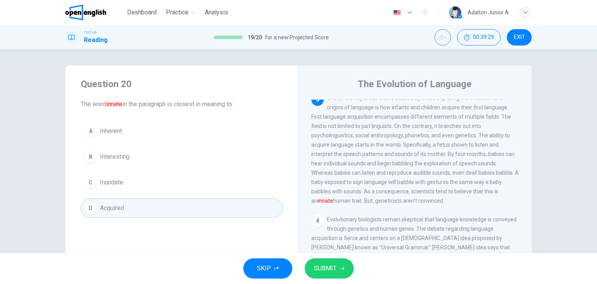
click at [335, 263] on span "SUBMIT" at bounding box center [325, 268] width 23 height 11
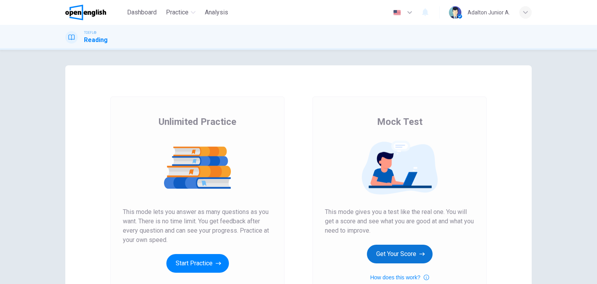
scroll to position [39, 0]
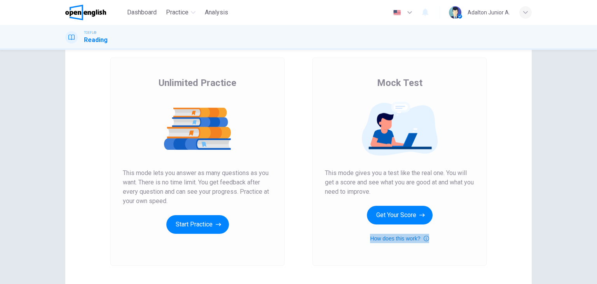
click at [395, 239] on button "How does this work?" at bounding box center [399, 238] width 59 height 9
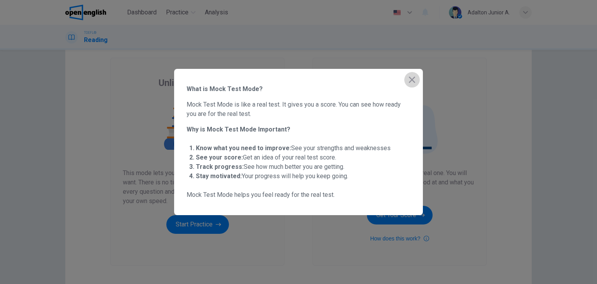
click at [412, 82] on icon "button" at bounding box center [411, 79] width 9 height 9
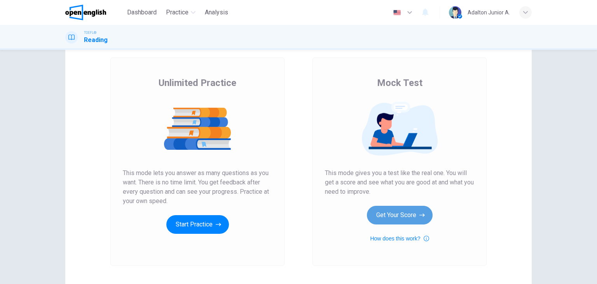
click at [411, 216] on button "Get Your Score" at bounding box center [400, 215] width 66 height 19
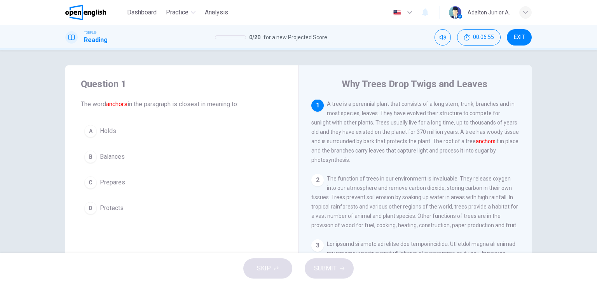
scroll to position [0, 0]
click at [117, 155] on span "Balances" at bounding box center [112, 156] width 25 height 9
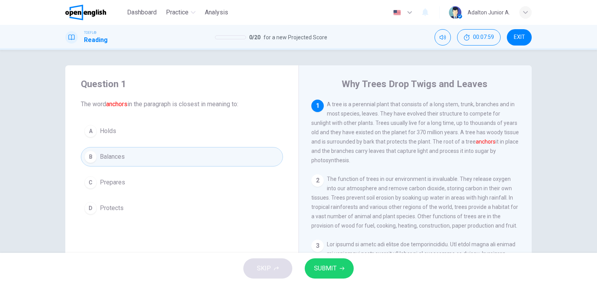
click at [172, 127] on button "A Holds" at bounding box center [182, 130] width 202 height 19
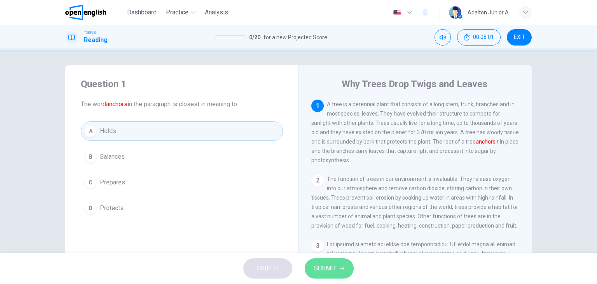
click at [333, 275] on button "SUBMIT" at bounding box center [329, 268] width 49 height 20
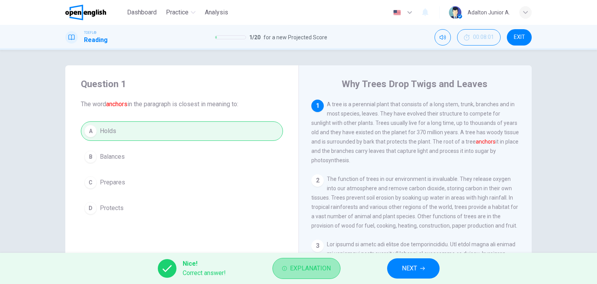
click at [296, 274] on button "Explanation" at bounding box center [306, 268] width 68 height 21
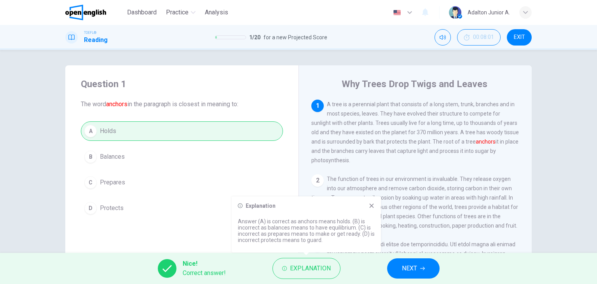
drag, startPoint x: 406, startPoint y: 268, endPoint x: 393, endPoint y: 268, distance: 13.6
click at [393, 268] on button "NEXT" at bounding box center [413, 268] width 52 height 20
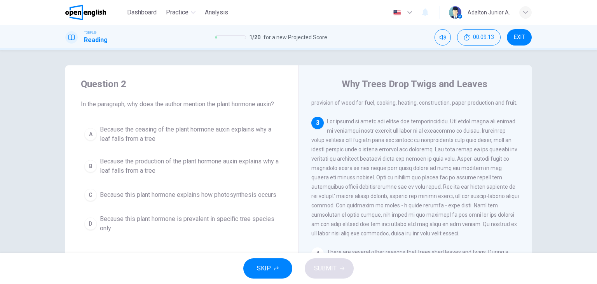
scroll to position [123, 0]
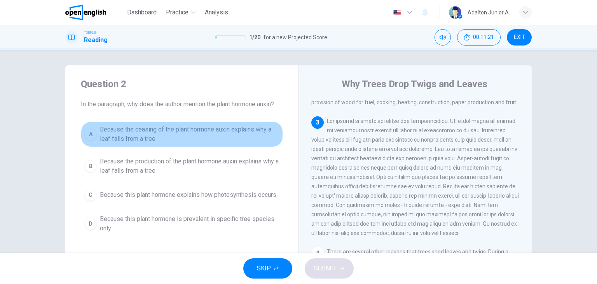
click at [175, 139] on span "Because the ceasing of the plant hormone auxin explains why a leaf falls from a…" at bounding box center [189, 134] width 179 height 19
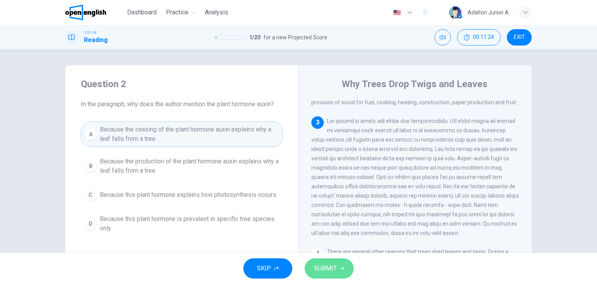
click at [325, 272] on span "SUBMIT" at bounding box center [325, 268] width 23 height 11
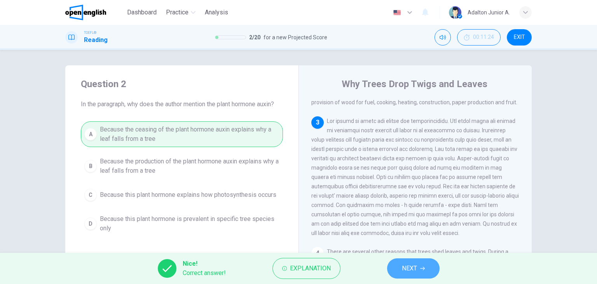
click at [406, 269] on span "NEXT" at bounding box center [409, 268] width 15 height 11
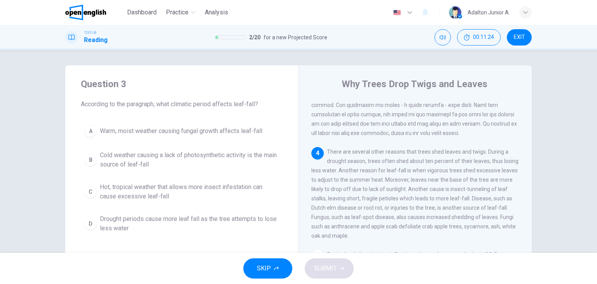
scroll to position [229, 0]
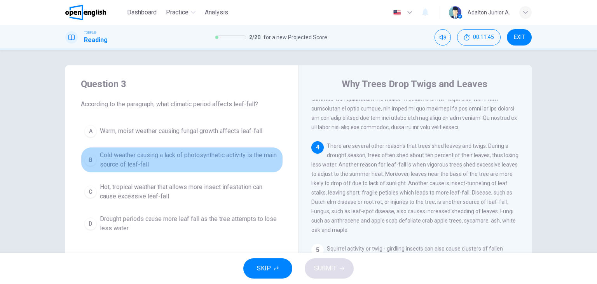
click at [221, 149] on button "B Cold weather causing a lack of photosynthetic activity is the main source of …" at bounding box center [182, 160] width 202 height 26
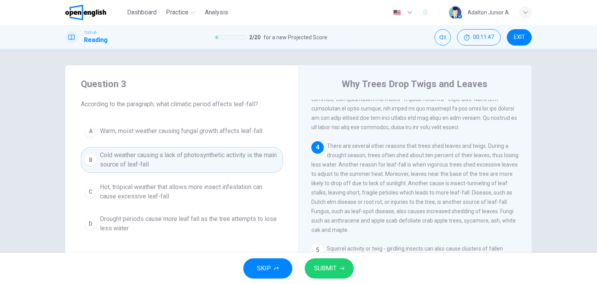
click at [324, 269] on span "SUBMIT" at bounding box center [325, 268] width 23 height 11
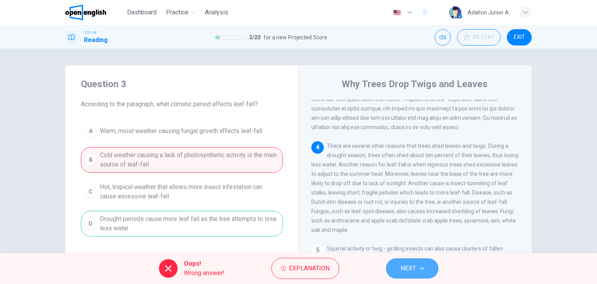
click at [413, 269] on span "NEXT" at bounding box center [408, 268] width 15 height 11
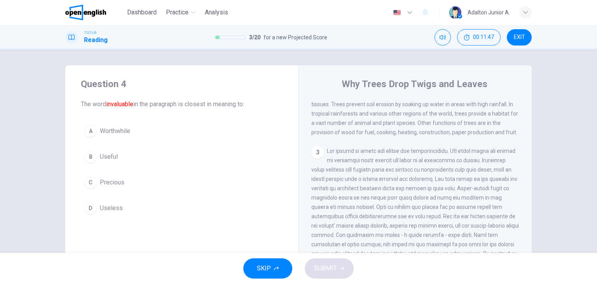
scroll to position [77, 0]
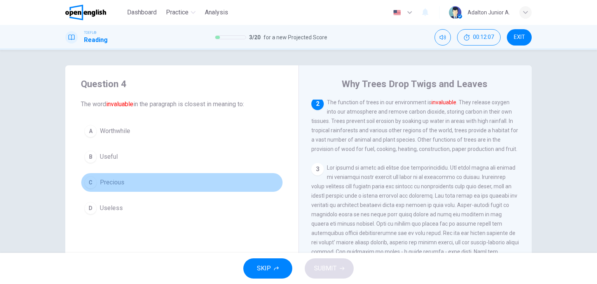
click at [97, 174] on button "C Precious" at bounding box center [182, 182] width 202 height 19
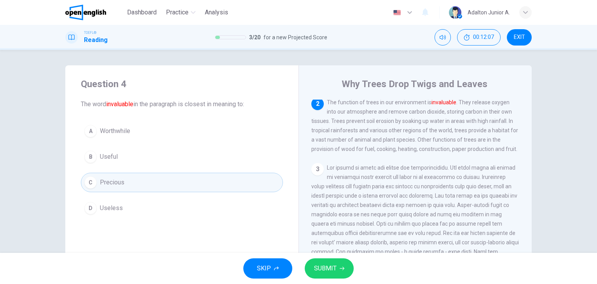
click at [343, 275] on button "SUBMIT" at bounding box center [329, 268] width 49 height 20
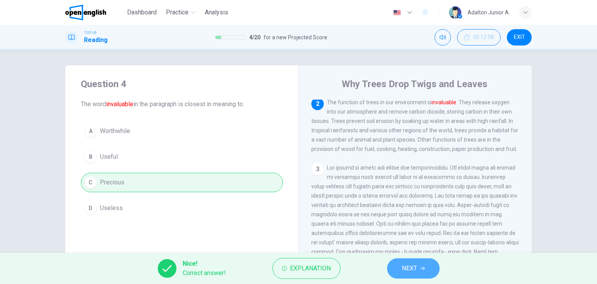
click at [409, 267] on span "NEXT" at bounding box center [409, 268] width 15 height 11
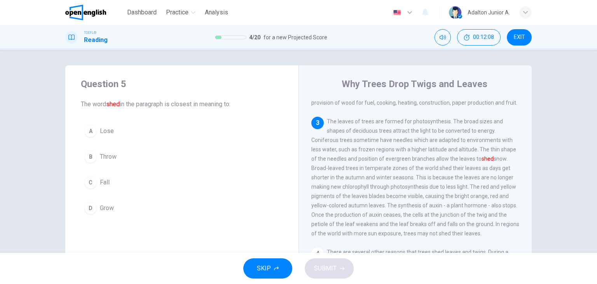
scroll to position [123, 0]
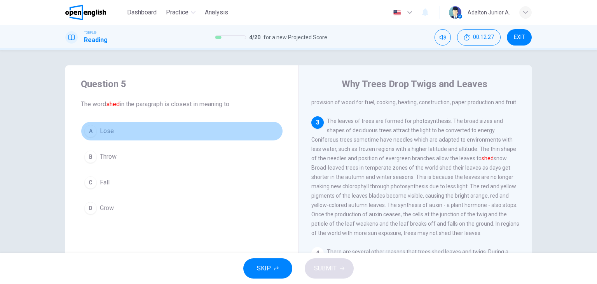
click at [106, 134] on span "Lose" at bounding box center [107, 130] width 14 height 9
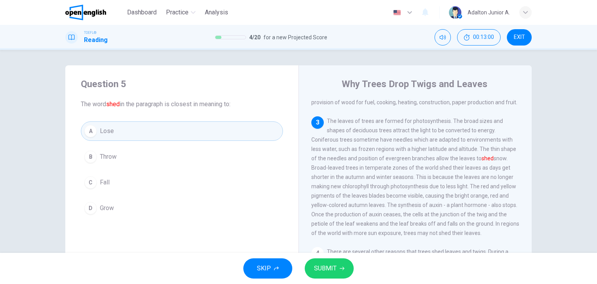
click at [110, 184] on button "C Fall" at bounding box center [182, 182] width 202 height 19
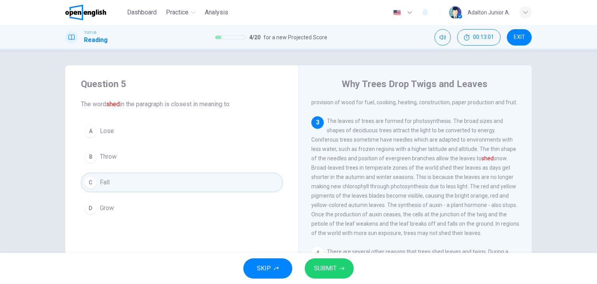
click at [340, 265] on button "SUBMIT" at bounding box center [329, 268] width 49 height 20
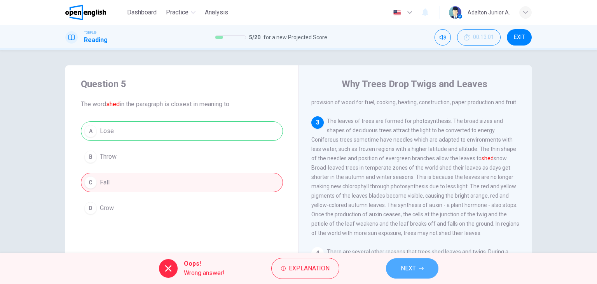
click at [404, 271] on span "NEXT" at bounding box center [408, 268] width 15 height 11
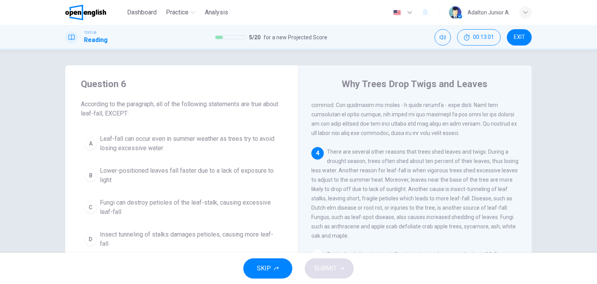
scroll to position [229, 0]
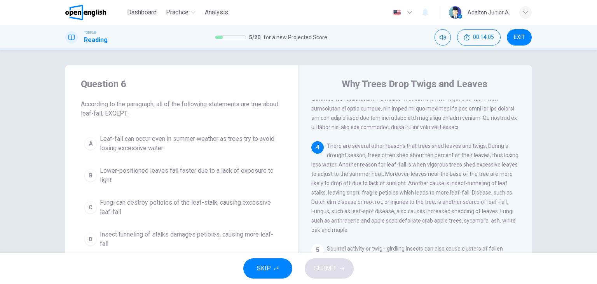
click at [143, 143] on span "Leaf-fall can occur even in summer weather as trees try to avoid losing excessi…" at bounding box center [189, 143] width 179 height 19
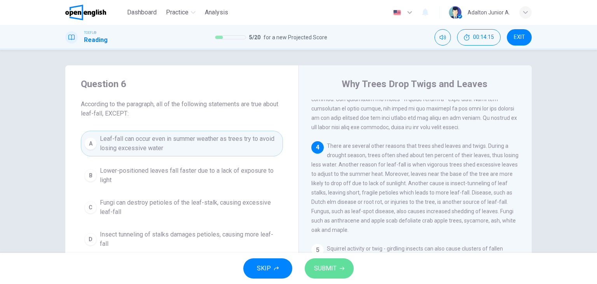
click at [334, 268] on span "SUBMIT" at bounding box center [325, 268] width 23 height 11
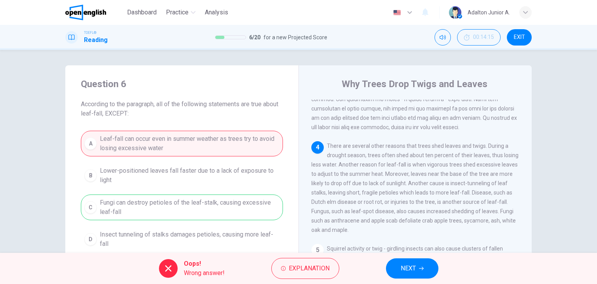
drag, startPoint x: 495, startPoint y: 220, endPoint x: 413, endPoint y: 213, distance: 81.9
click at [413, 213] on span "There are several other reasons that trees shed leaves and twigs. During a drou…" at bounding box center [414, 188] width 207 height 90
